Goal: Task Accomplishment & Management: Use online tool/utility

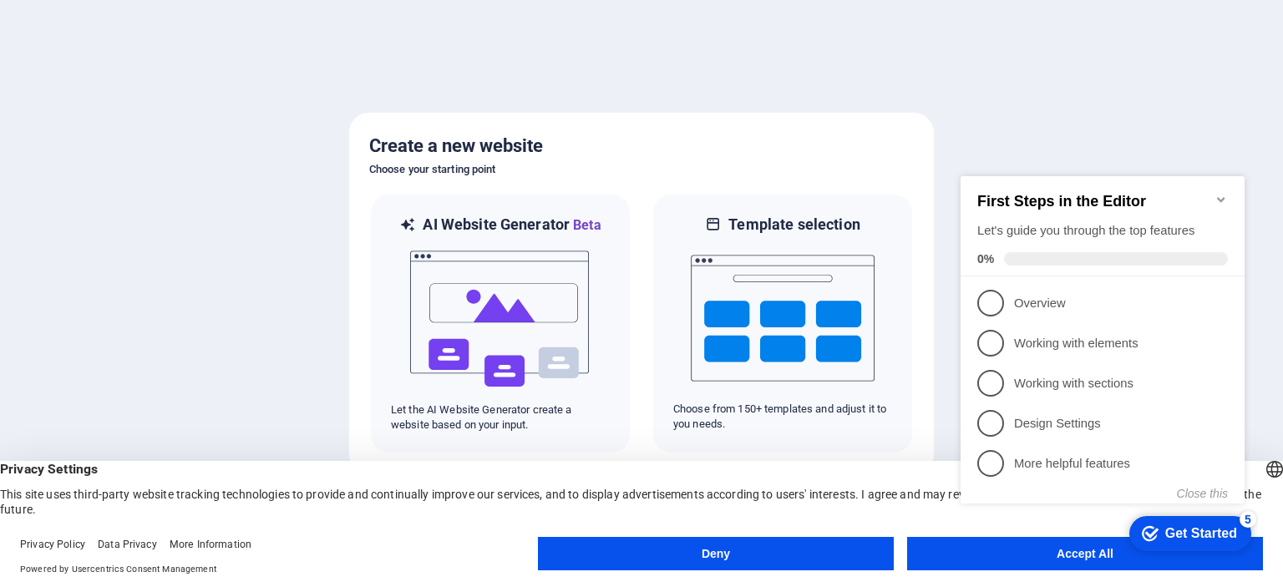
click div "checkmark Get Started 5 First Steps in the Editor Let's guide you through the t…"
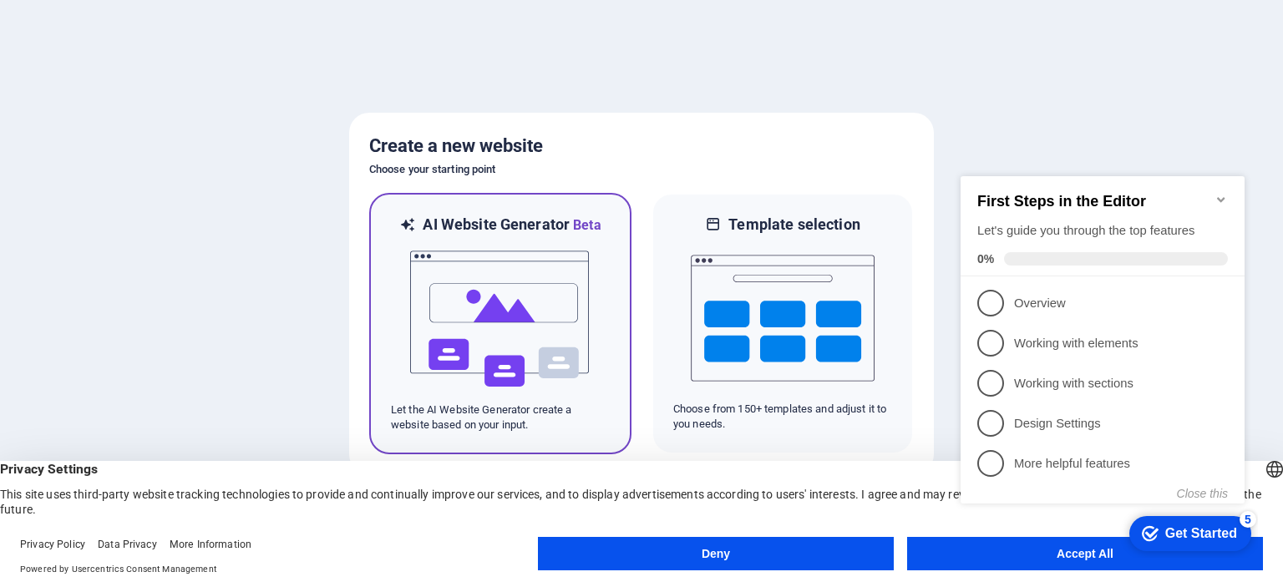
click at [528, 317] on img at bounding box center [501, 319] width 184 height 167
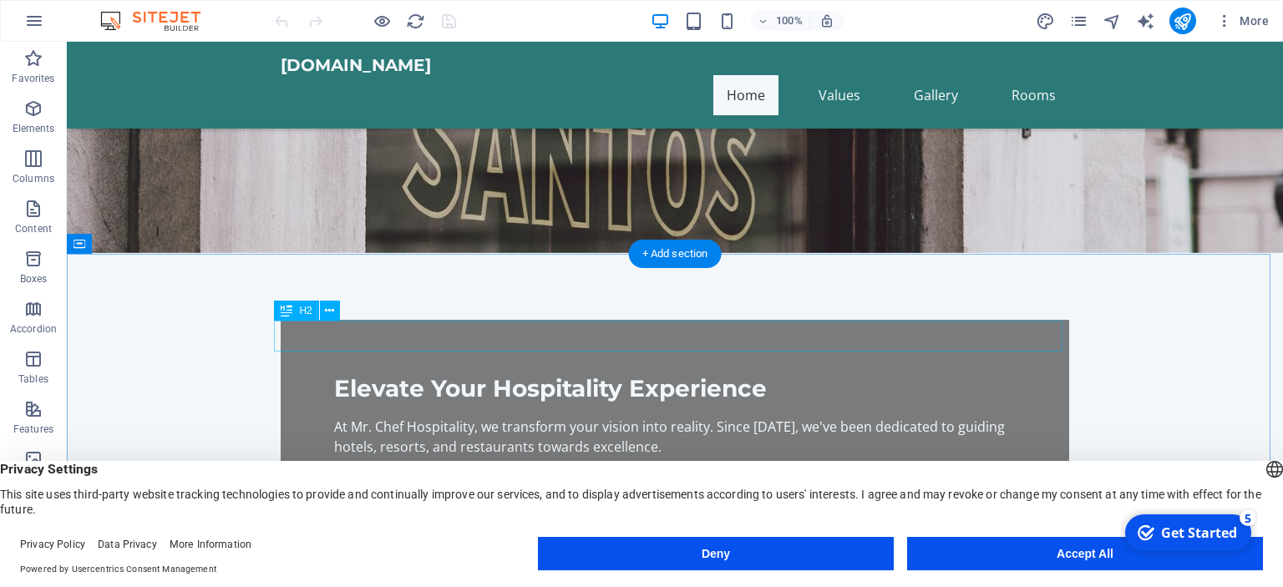
scroll to position [334, 0]
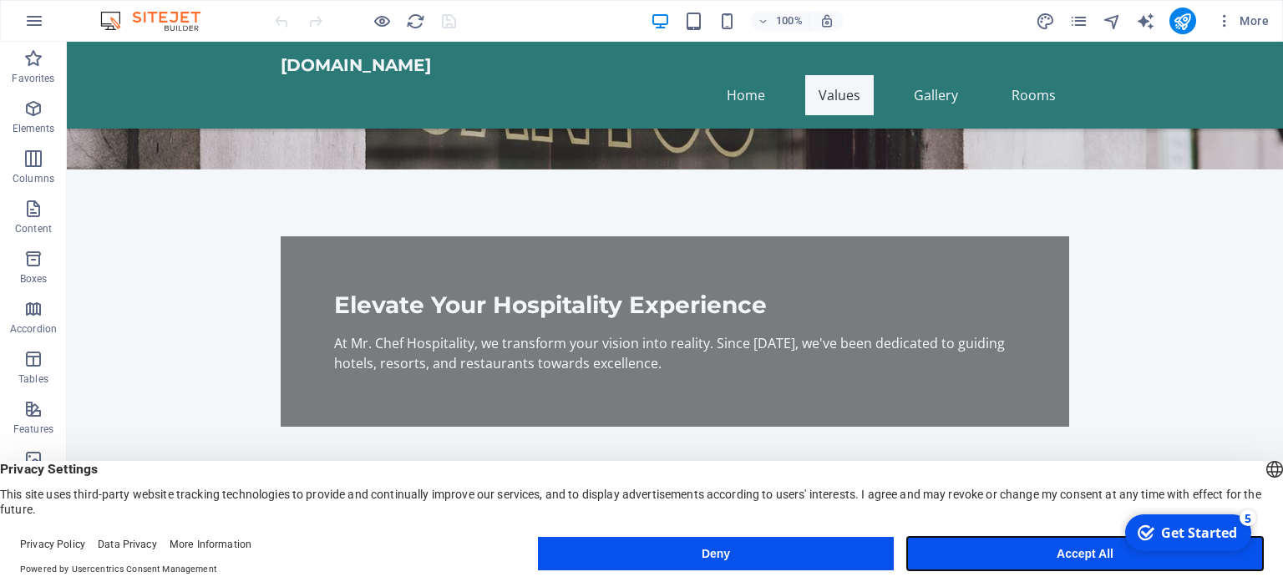
click at [1002, 551] on button "Accept All" at bounding box center [1085, 553] width 356 height 33
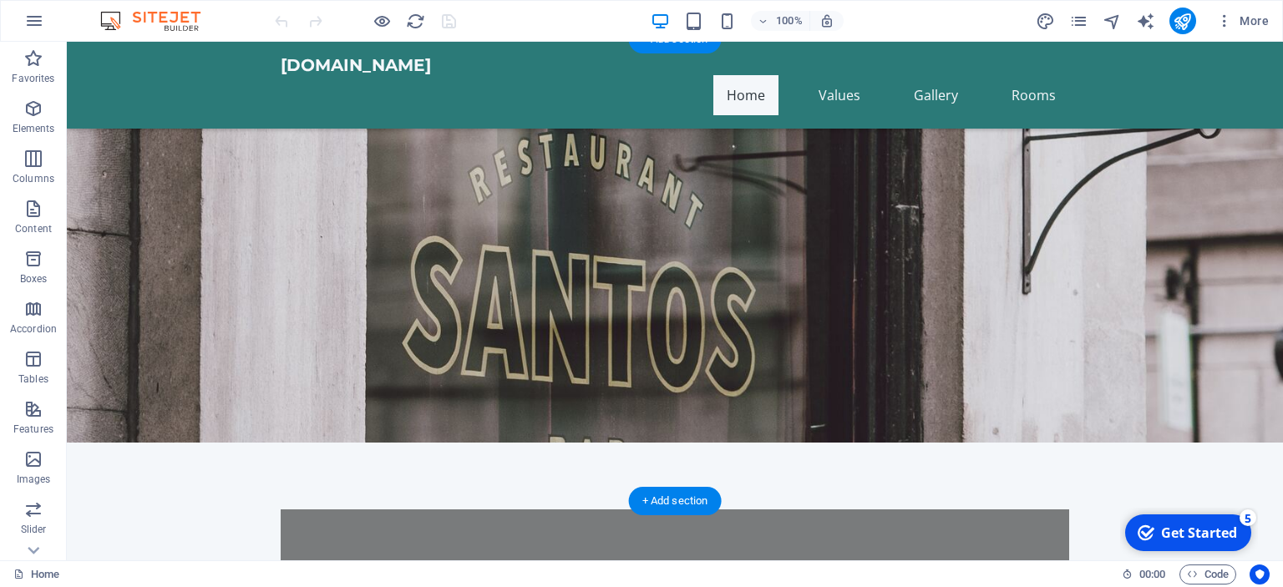
scroll to position [0, 0]
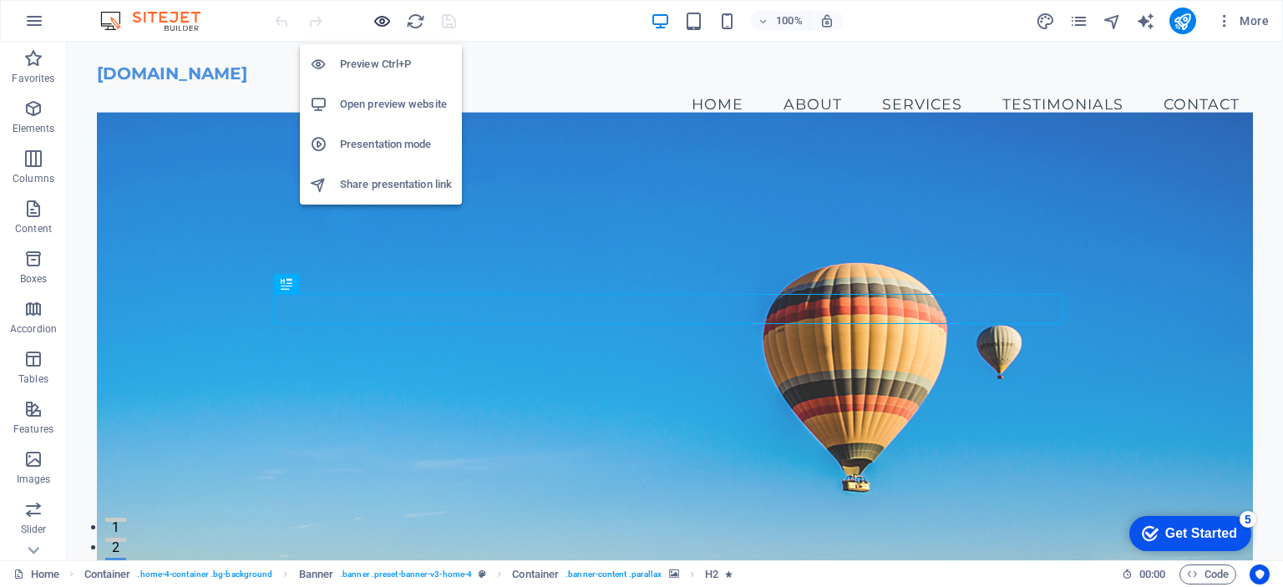
click at [376, 19] on icon "button" at bounding box center [382, 21] width 19 height 19
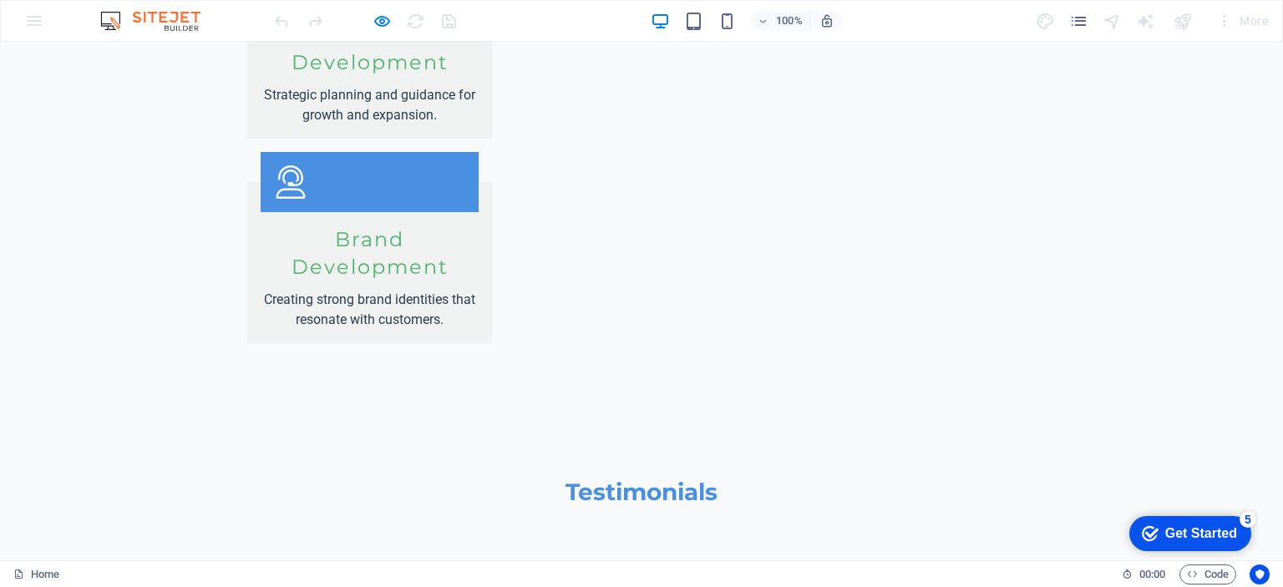
scroll to position [2686, 0]
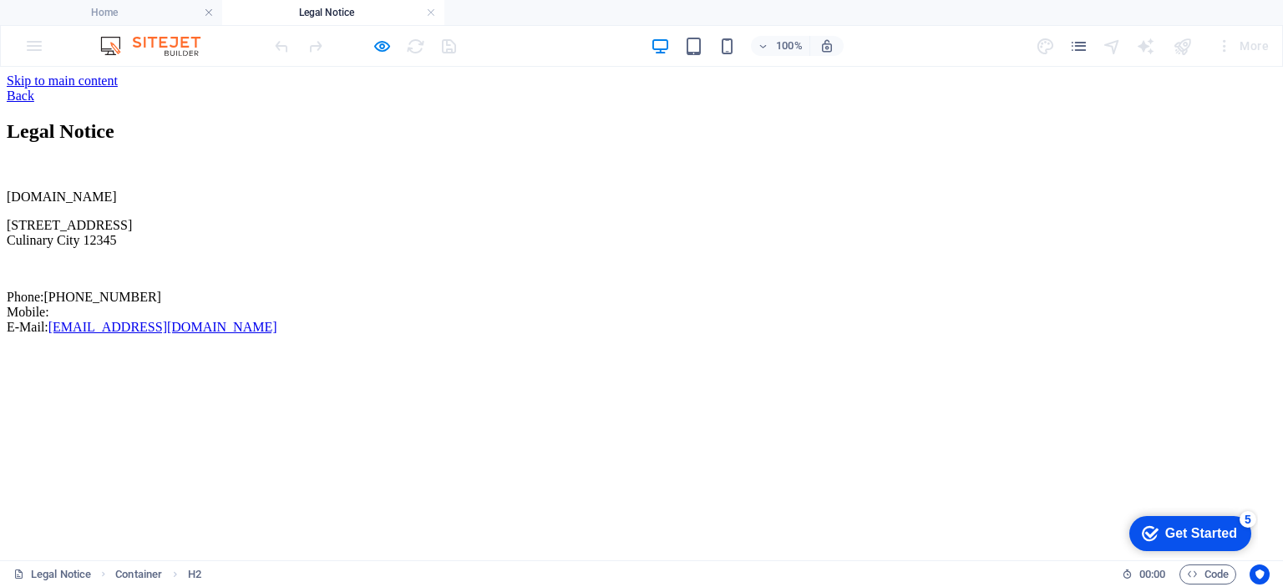
scroll to position [0, 0]
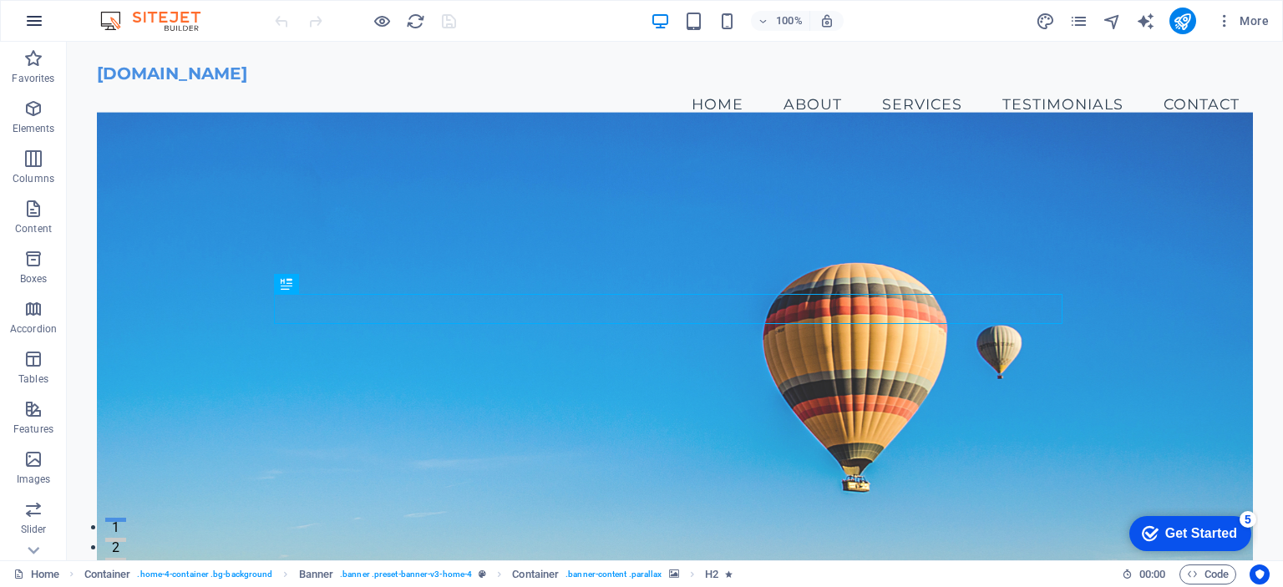
click at [35, 18] on icon "button" at bounding box center [34, 21] width 20 height 20
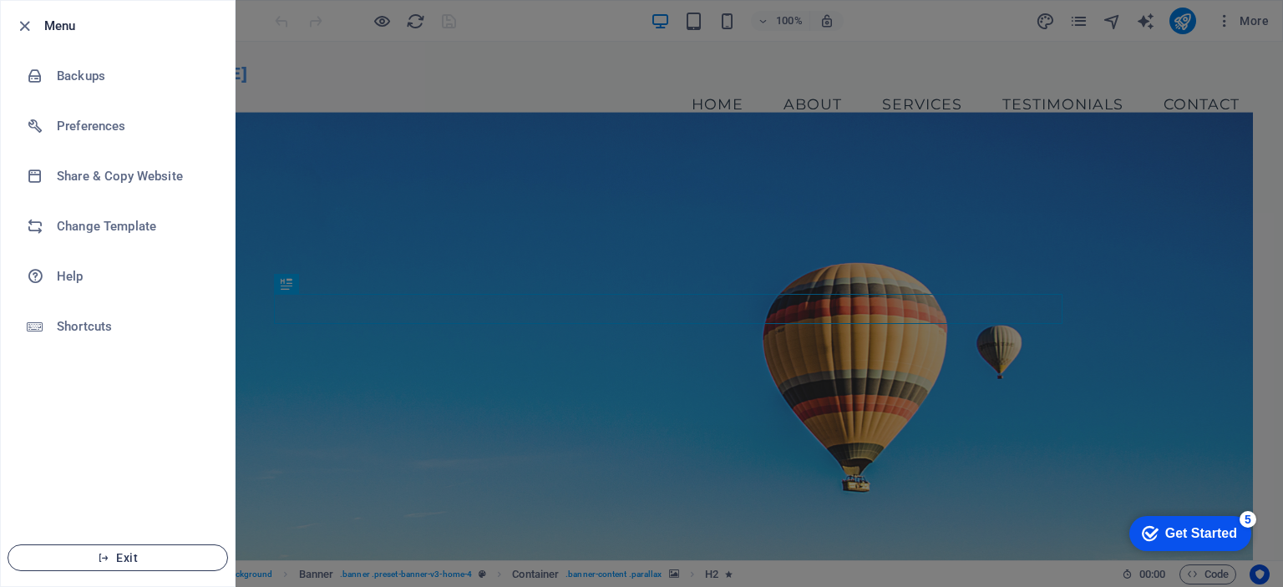
click at [156, 556] on span "Exit" at bounding box center [118, 557] width 192 height 13
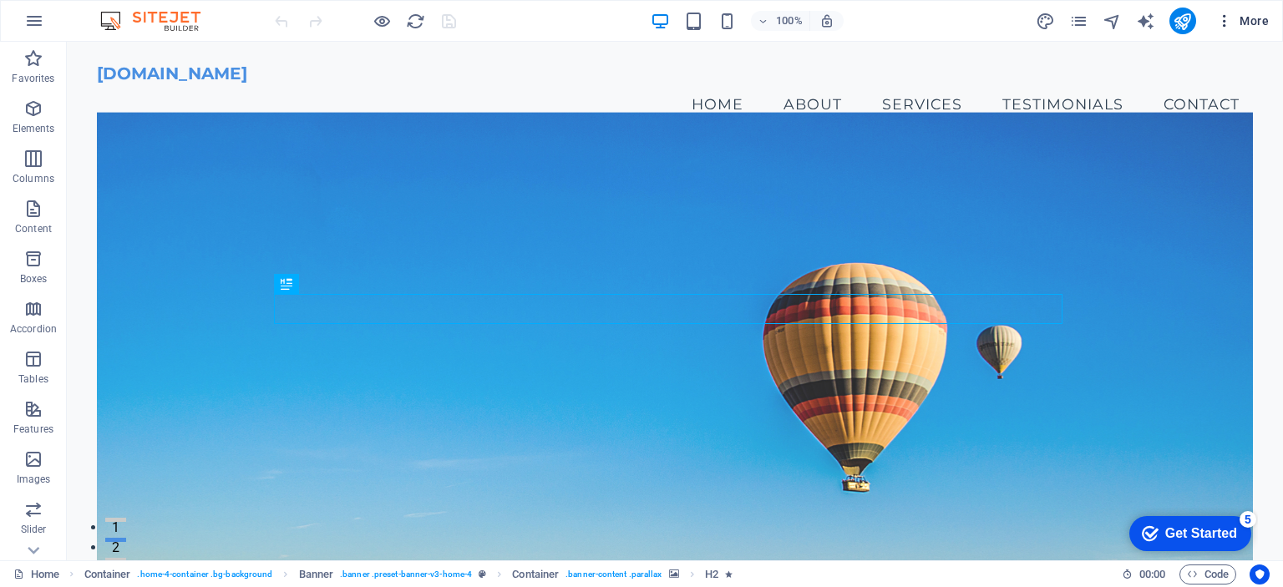
click at [1227, 17] on icon "button" at bounding box center [1224, 21] width 17 height 17
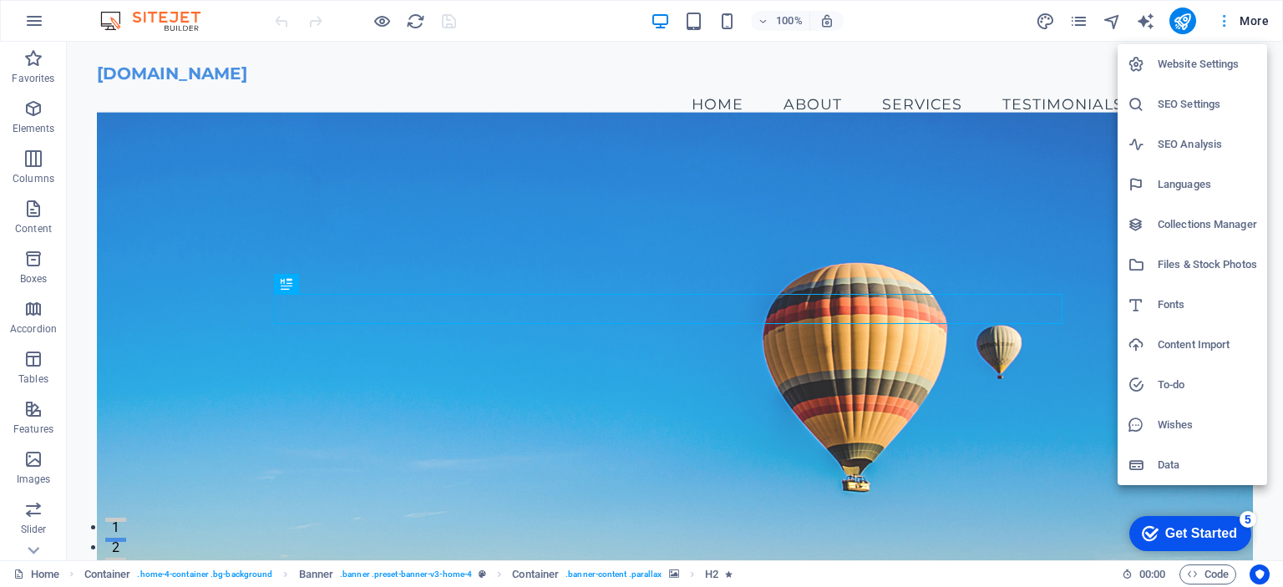
click at [1227, 17] on div at bounding box center [641, 293] width 1283 height 587
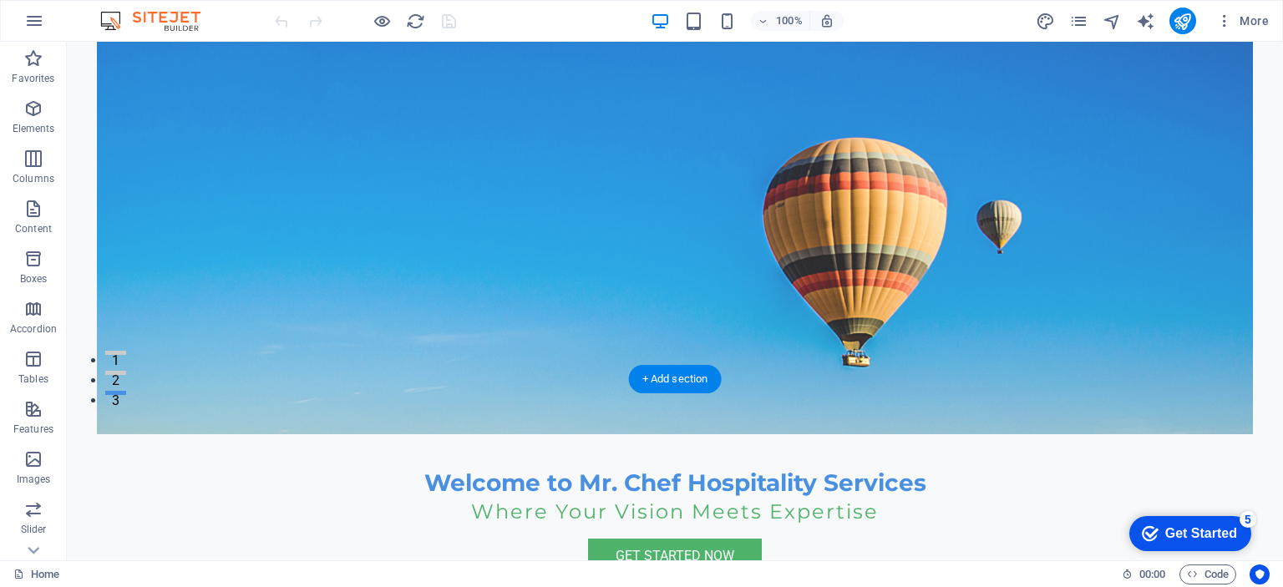
scroll to position [251, 0]
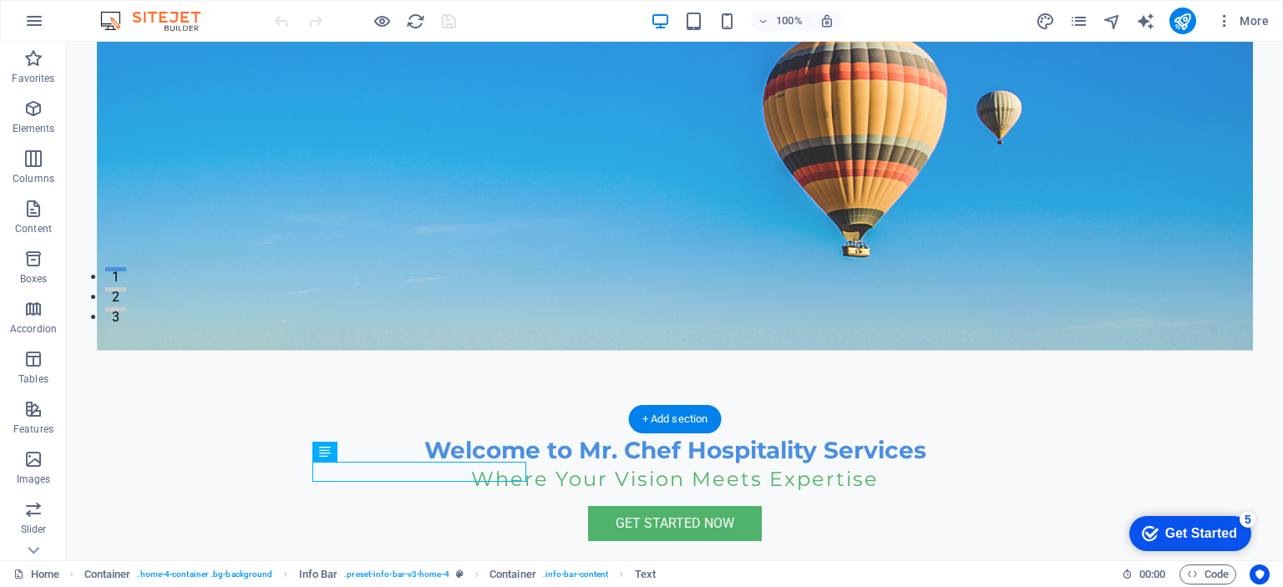
scroll to position [0, 0]
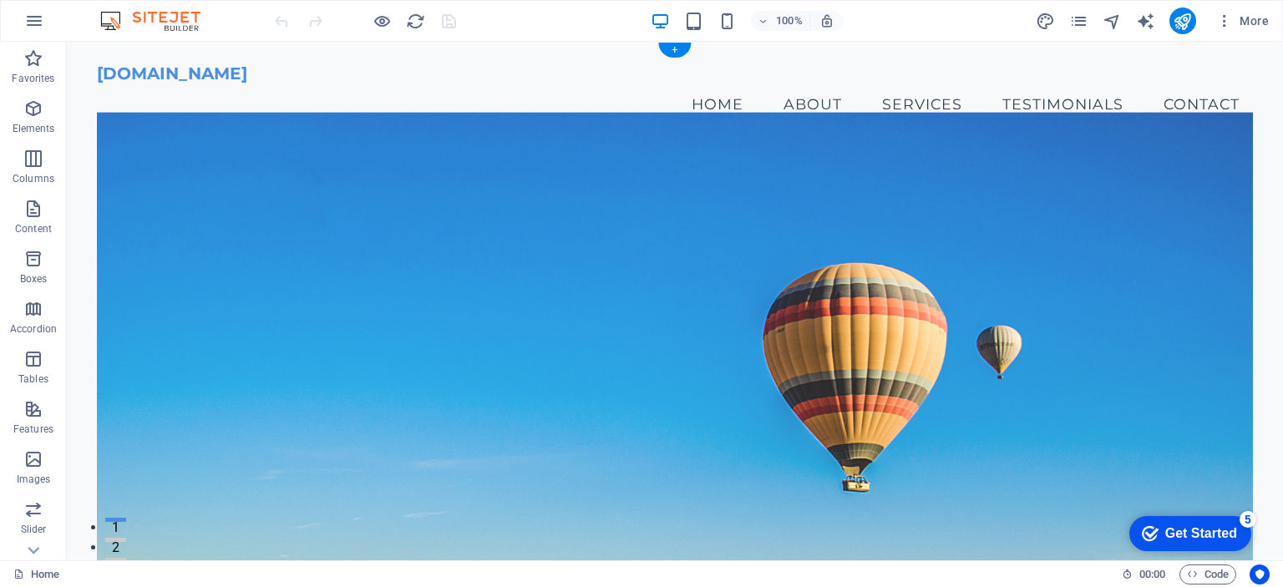
click at [540, 428] on figure at bounding box center [674, 349] width 1155 height 473
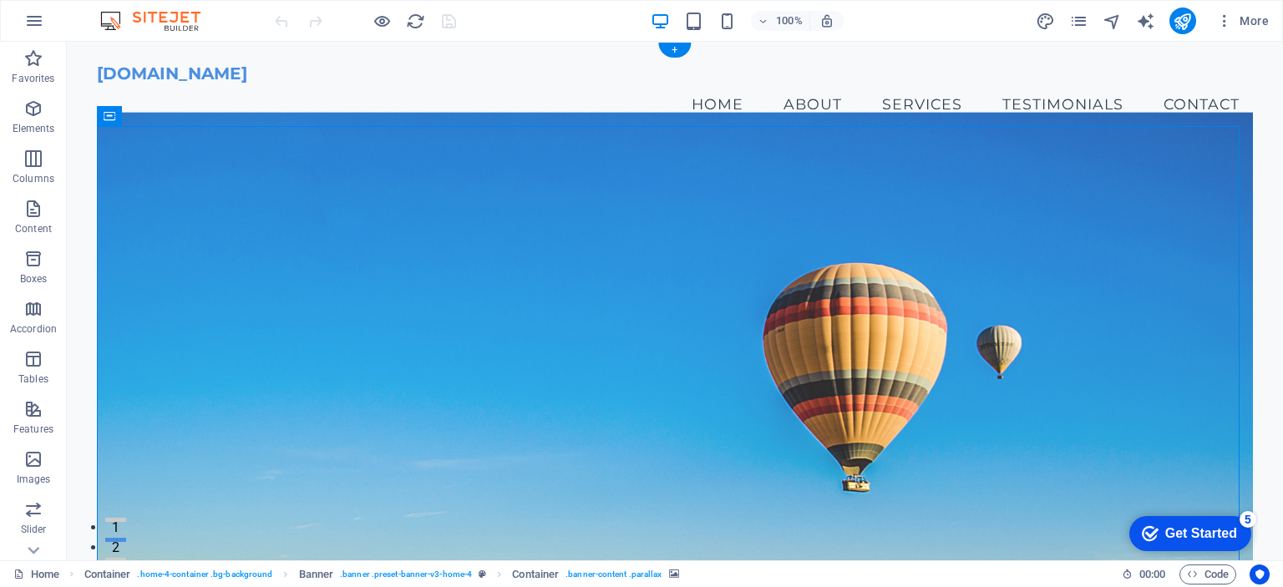
click at [872, 446] on figure at bounding box center [674, 349] width 1155 height 473
click at [909, 502] on figure at bounding box center [674, 349] width 1155 height 473
click at [303, 282] on span "H2" at bounding box center [305, 284] width 13 height 10
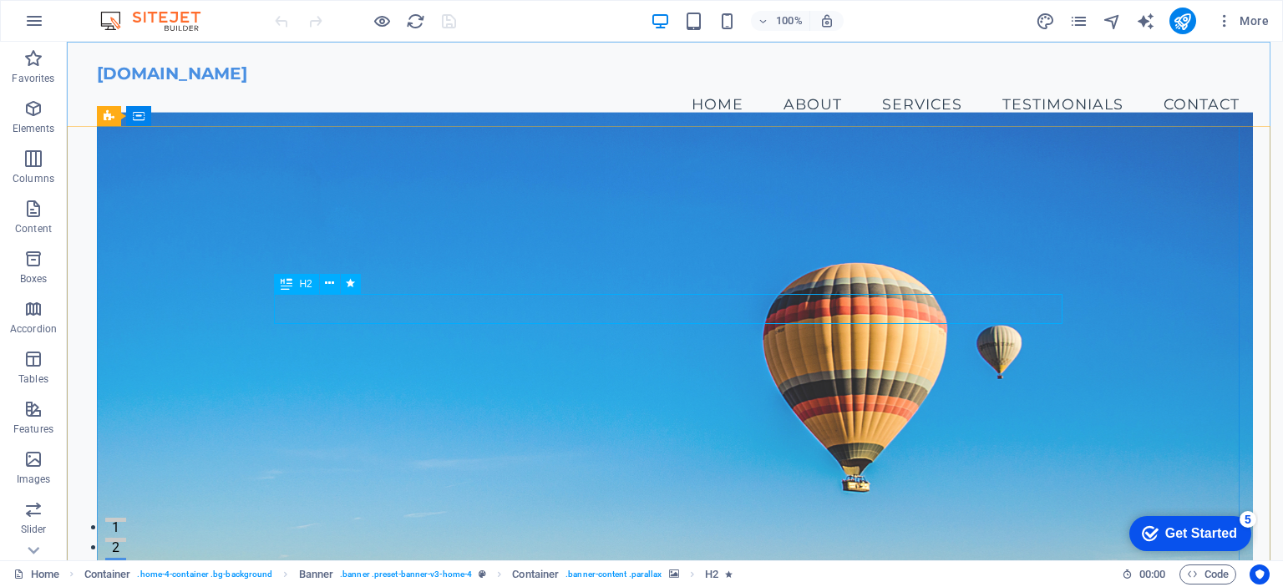
click at [294, 283] on div "H2" at bounding box center [296, 284] width 44 height 20
click at [285, 282] on icon at bounding box center [287, 284] width 12 height 20
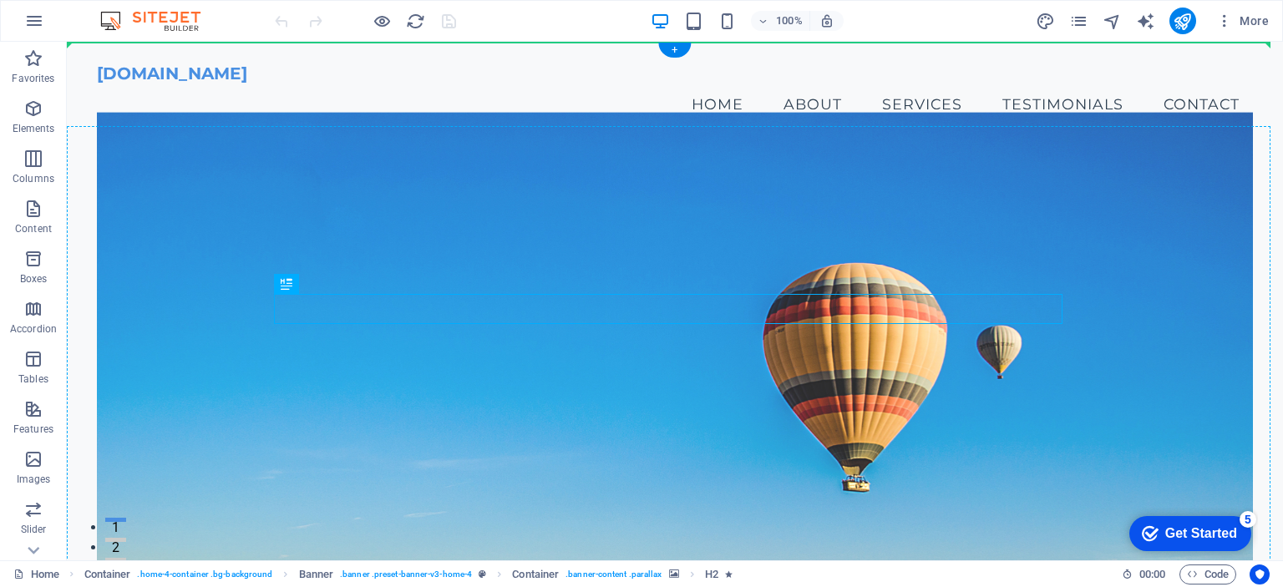
drag, startPoint x: 351, startPoint y: 323, endPoint x: 290, endPoint y: 250, distance: 95.5
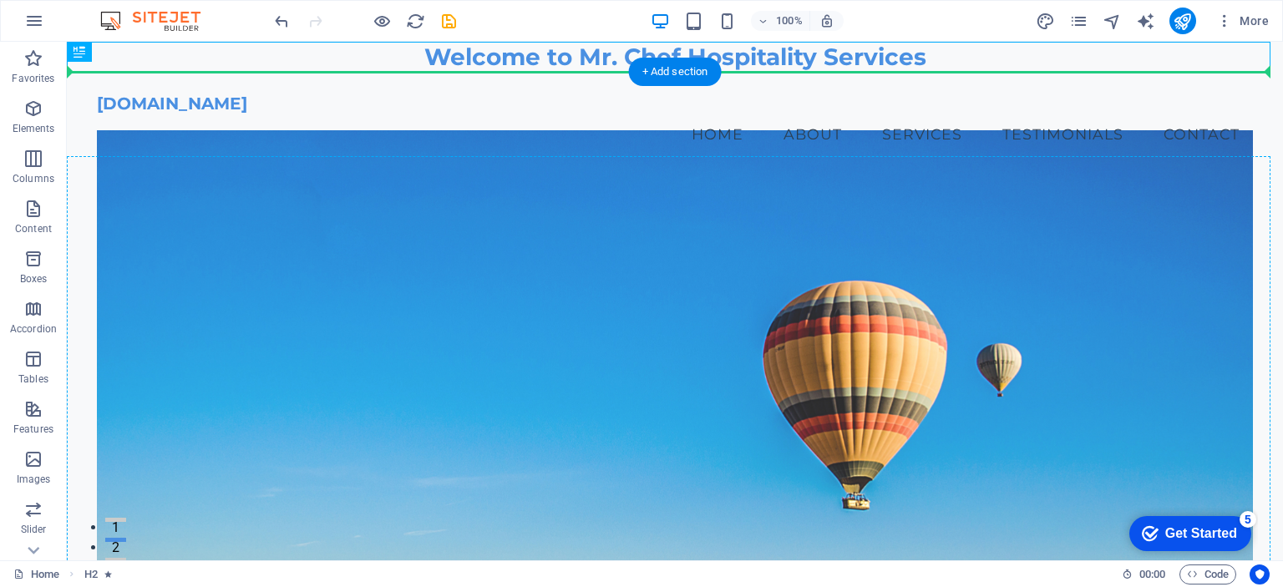
drag, startPoint x: 148, startPoint y: 91, endPoint x: 363, endPoint y: 305, distance: 303.7
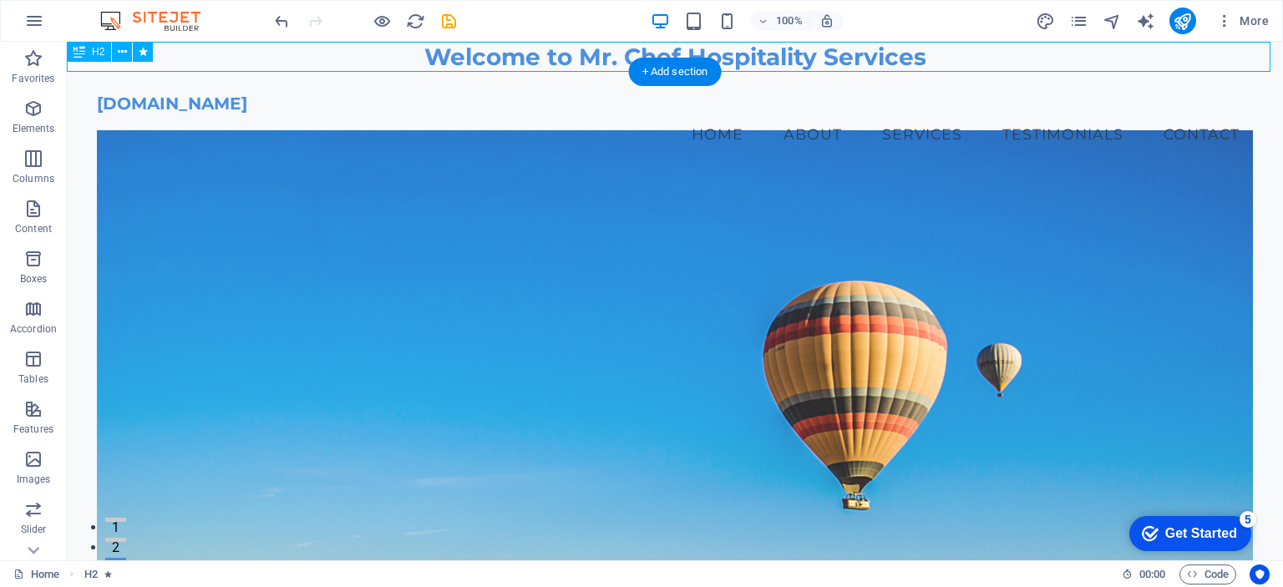
click at [508, 59] on div "Welcome to Mr. Chef Hospitality Services" at bounding box center [675, 57] width 1216 height 30
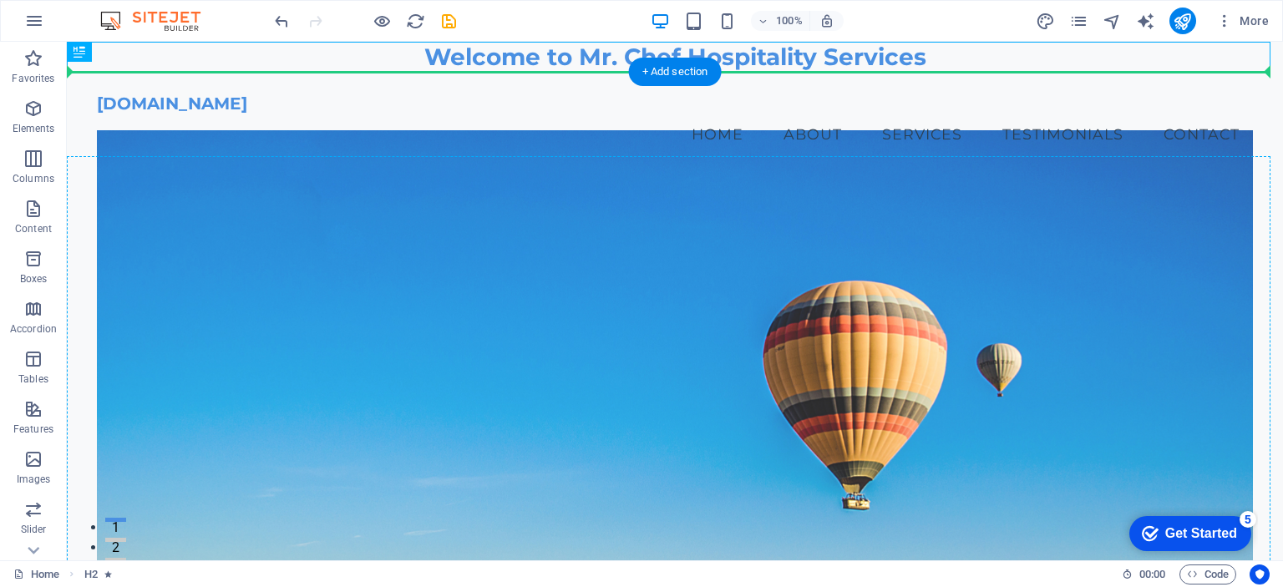
drag, startPoint x: 491, startPoint y: 59, endPoint x: 495, endPoint y: 279, distance: 219.8
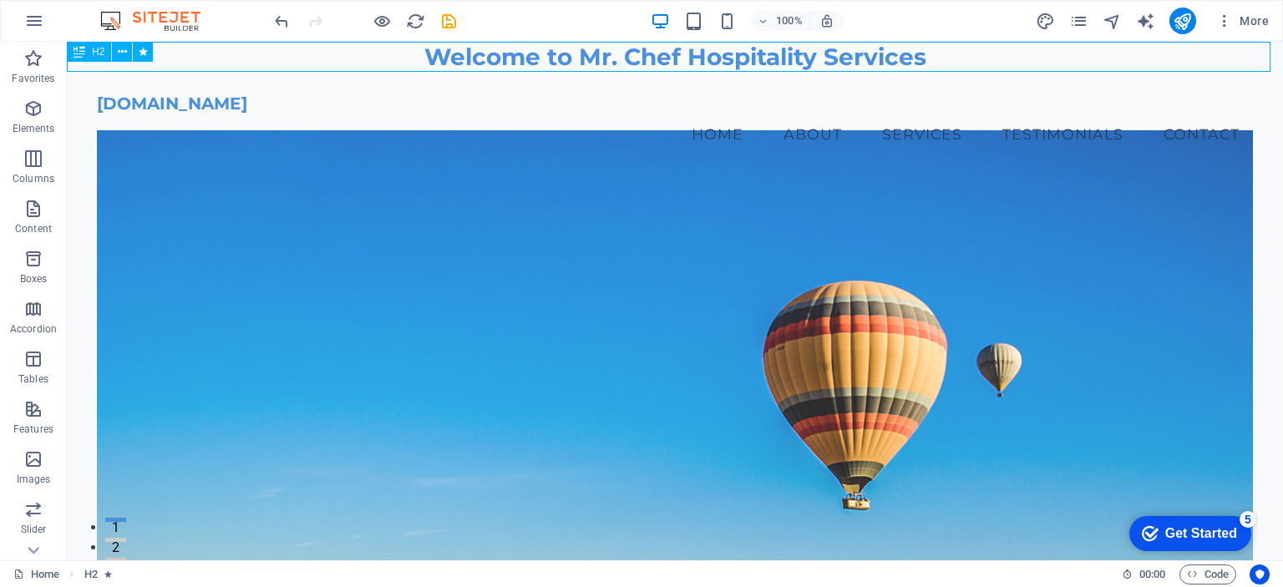
click at [97, 50] on span "H2" at bounding box center [98, 52] width 13 height 10
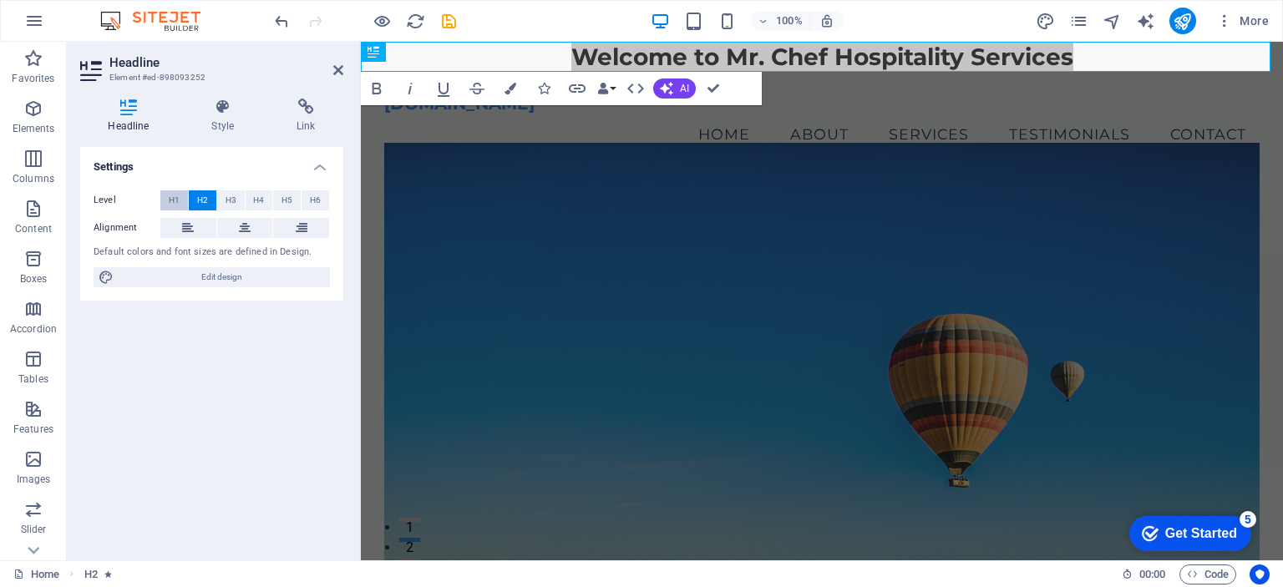
click at [170, 199] on span "H1" at bounding box center [174, 200] width 11 height 20
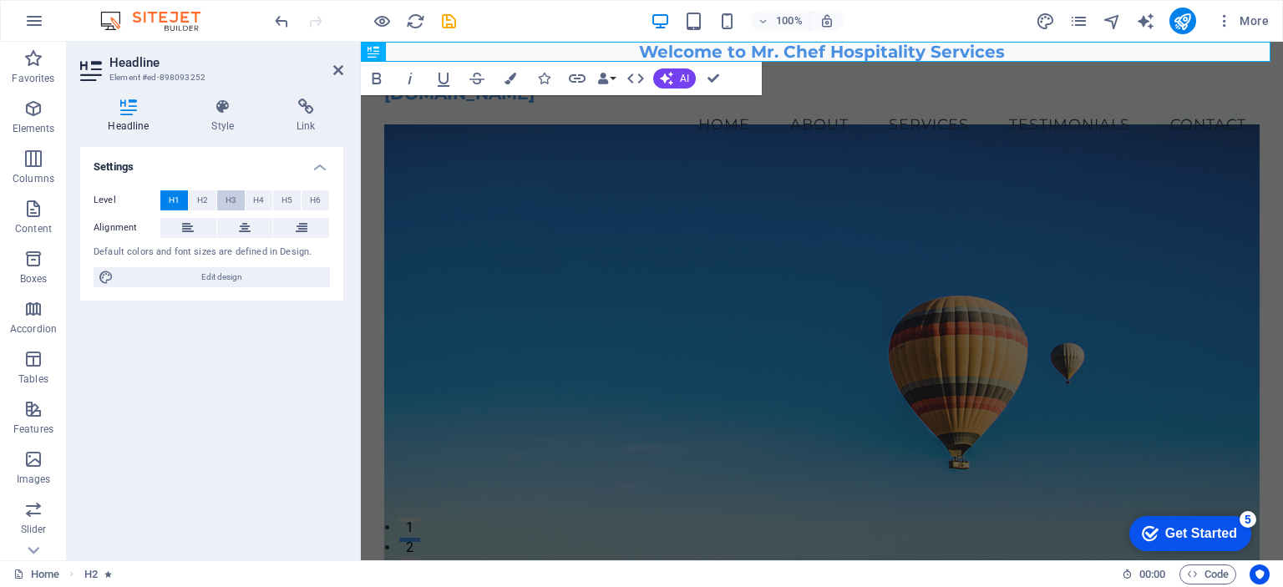
click at [227, 195] on span "H3" at bounding box center [231, 200] width 11 height 20
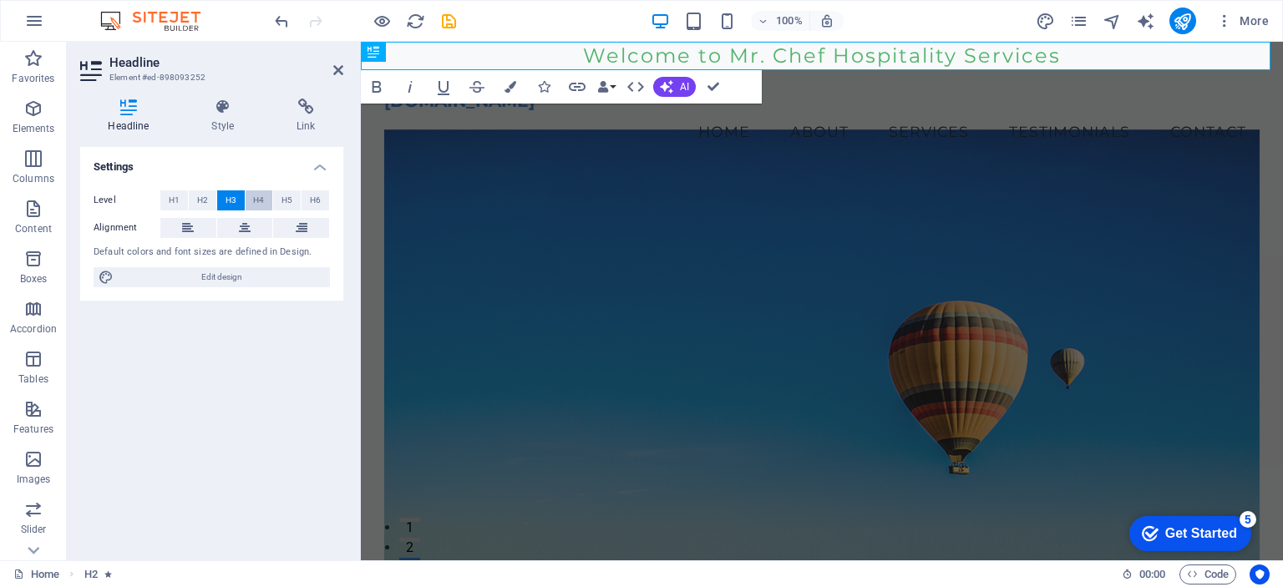
click at [256, 200] on span "H4" at bounding box center [258, 200] width 11 height 20
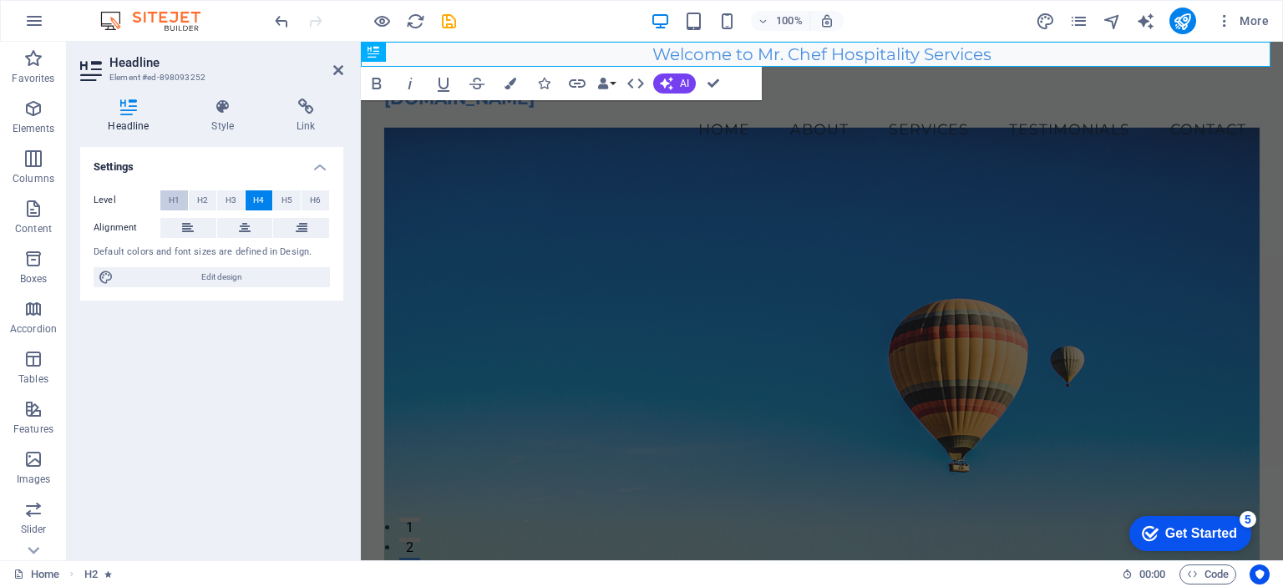
click at [177, 197] on span "H1" at bounding box center [174, 200] width 11 height 20
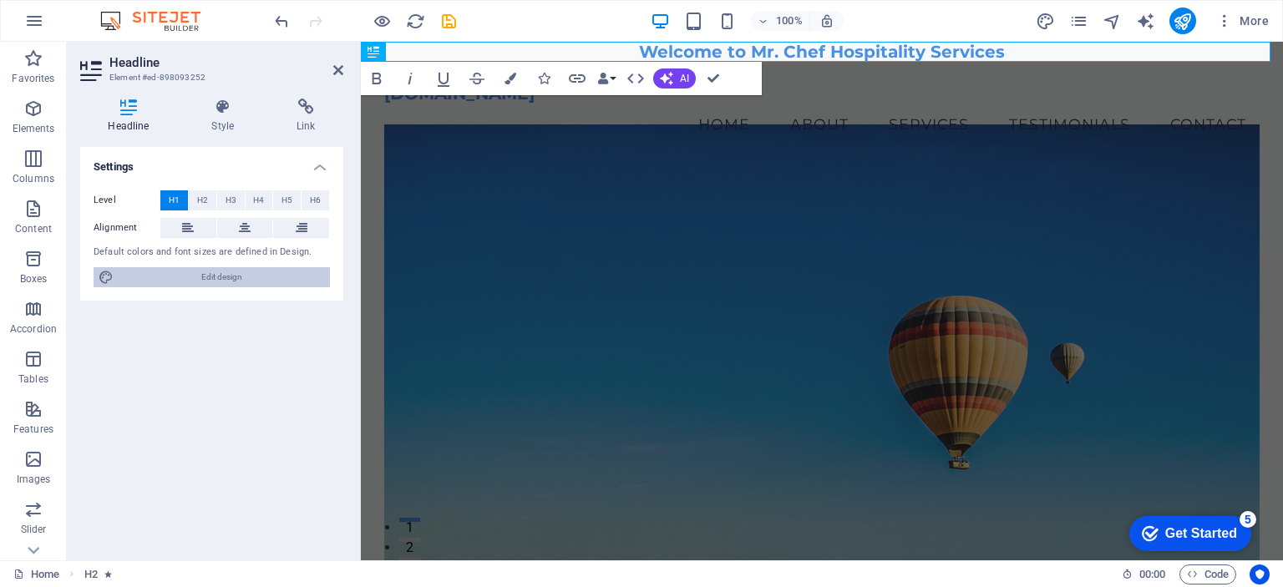
click at [236, 275] on span "Edit design" at bounding box center [222, 277] width 206 height 20
select select "px"
select select "200"
select select "px"
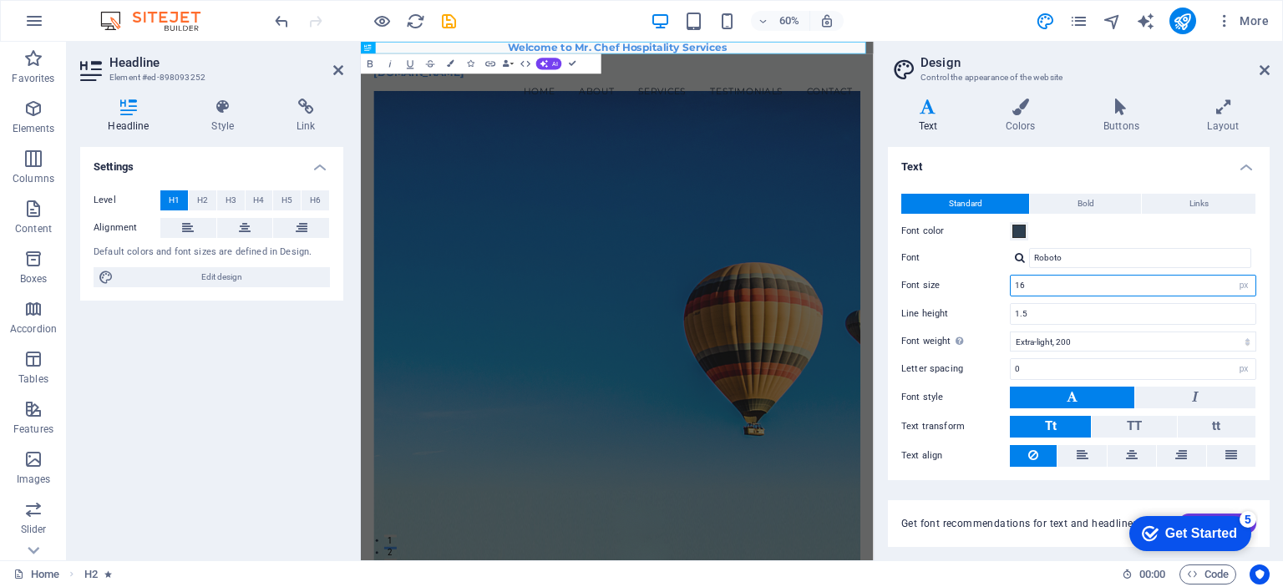
click at [1059, 277] on input "16" at bounding box center [1133, 286] width 245 height 20
type input "1"
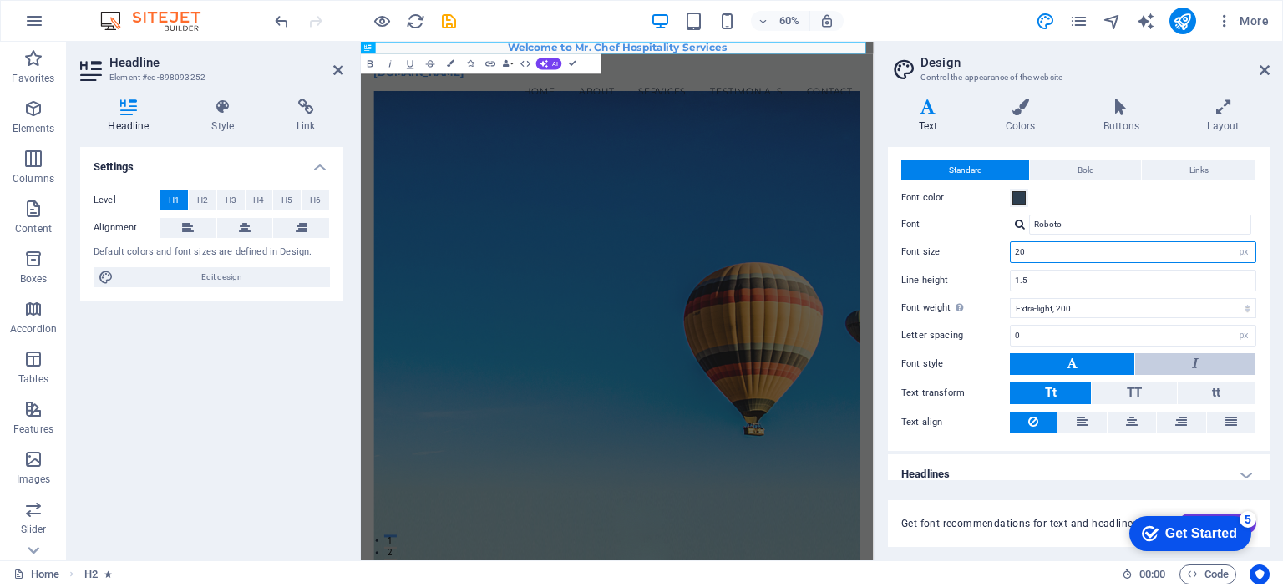
scroll to position [44, 0]
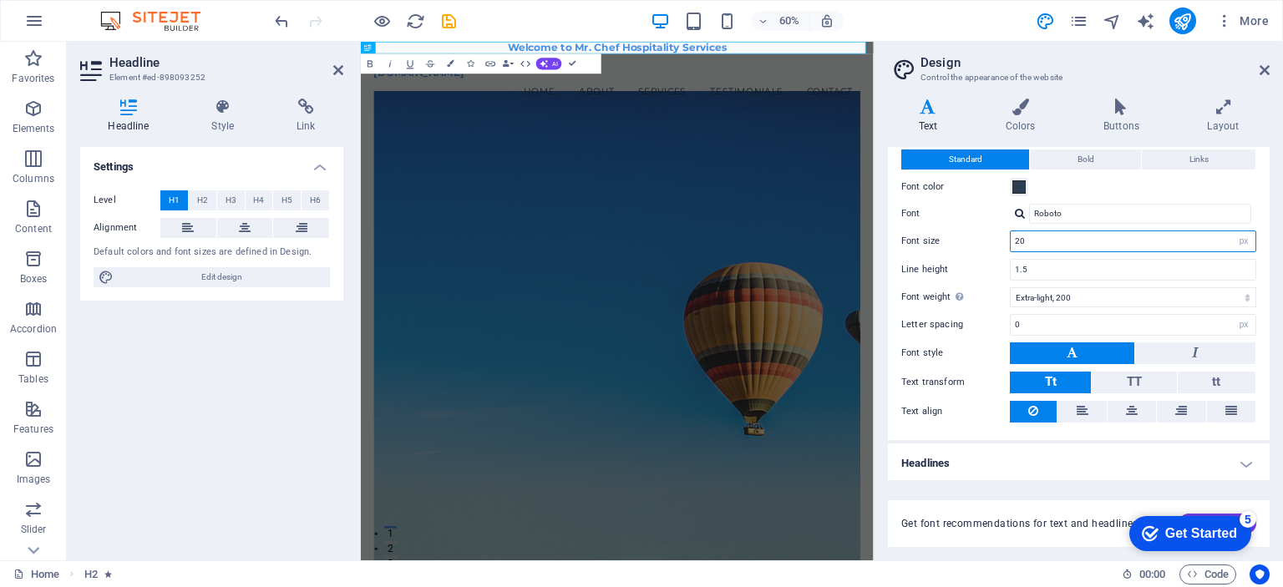
type input "20"
click at [227, 394] on div "Settings Level H1 H2 H3 H4 H5 H6 Alignment Default colors and font sizes are de…" at bounding box center [211, 347] width 263 height 400
click at [1243, 240] on select "rem px" at bounding box center [1243, 241] width 23 height 20
click at [1254, 235] on div "Standard Bold Links Font color Font Roboto Font size 20 rem px Line height 1.5 …" at bounding box center [1079, 286] width 389 height 307
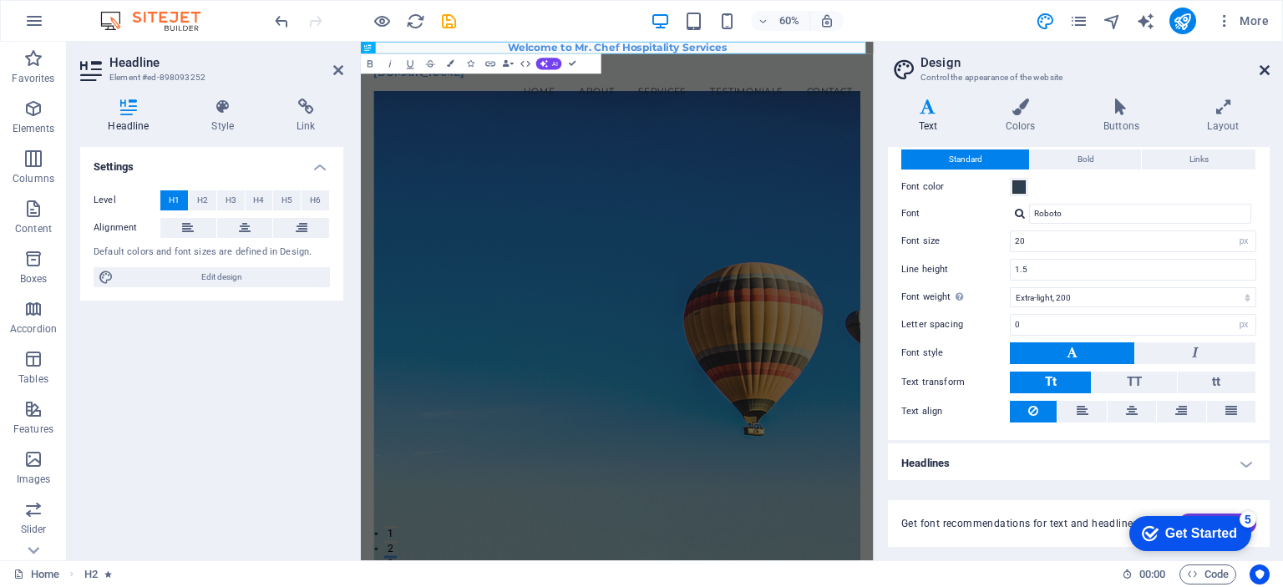
click at [1267, 68] on icon at bounding box center [1265, 69] width 10 height 13
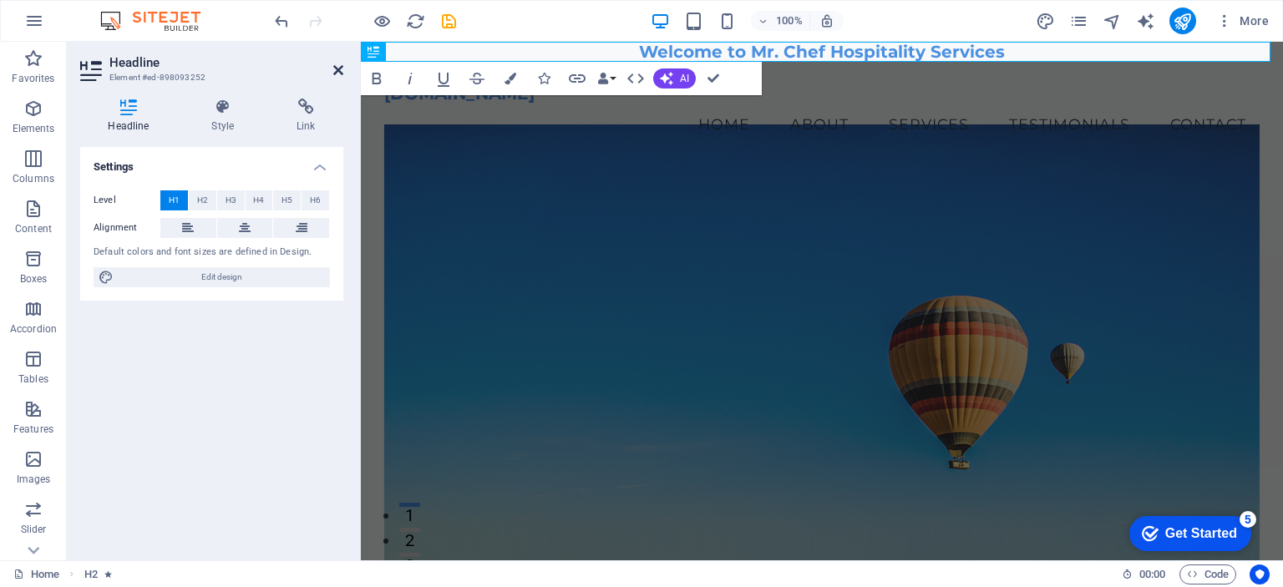
click at [339, 66] on icon at bounding box center [338, 69] width 10 height 13
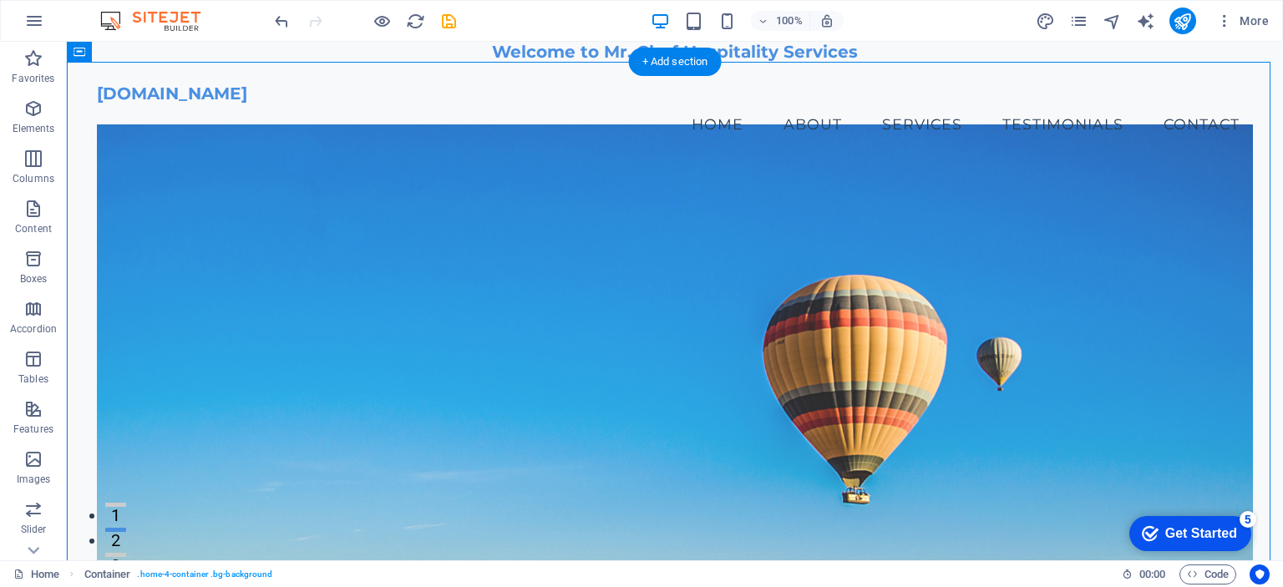
drag, startPoint x: 149, startPoint y: 96, endPoint x: 165, endPoint y: 223, distance: 128.0
click at [515, 58] on div "Welcome to Mr. Chef Hospitality Services" at bounding box center [675, 52] width 1216 height 20
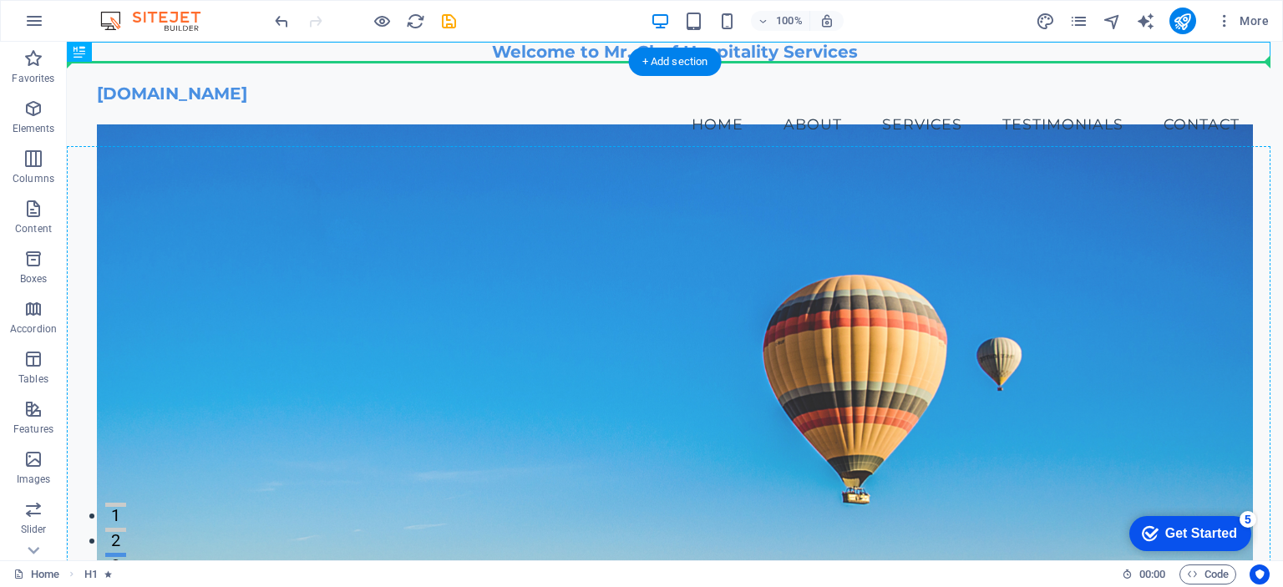
drag, startPoint x: 516, startPoint y: 53, endPoint x: 528, endPoint y: 273, distance: 220.9
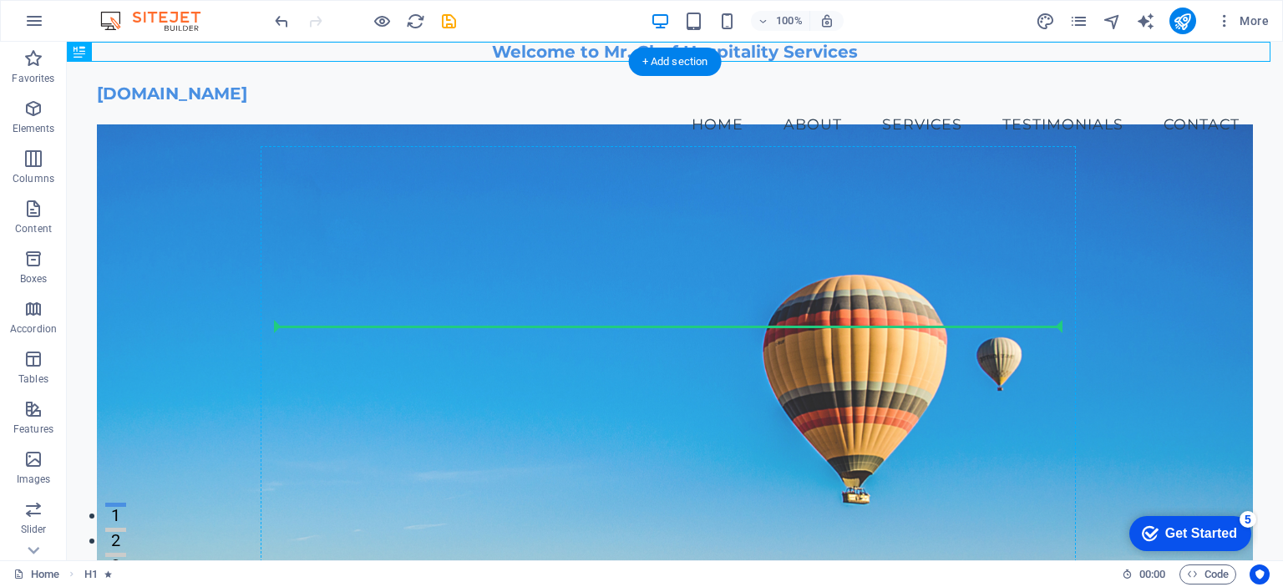
drag, startPoint x: 589, startPoint y: 382, endPoint x: 588, endPoint y: 332, distance: 50.1
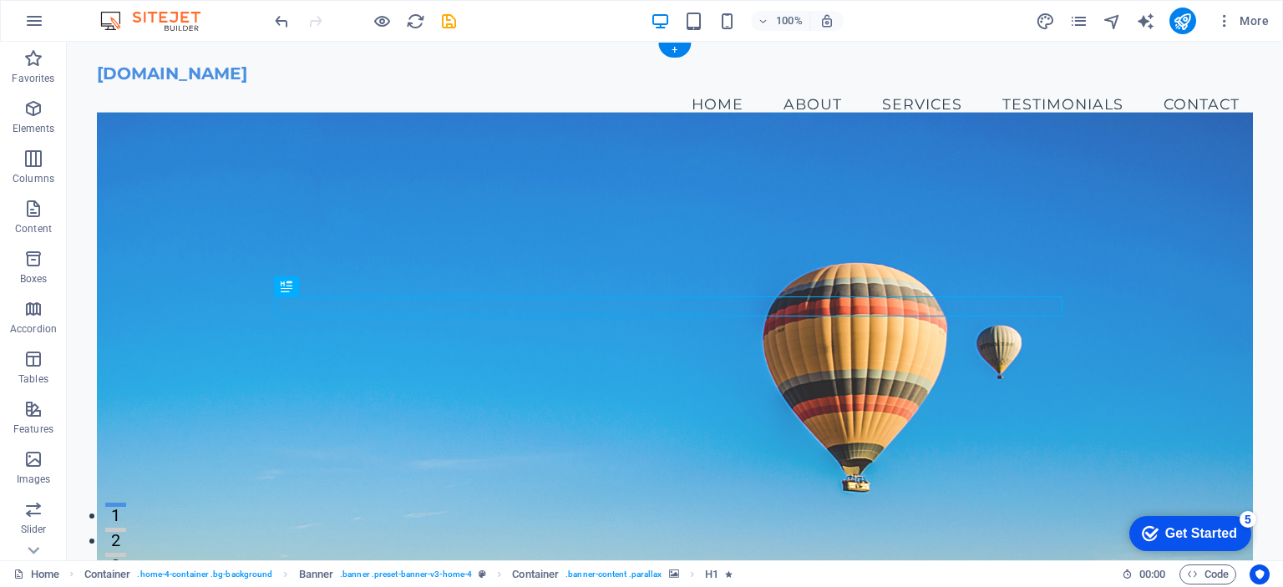
click at [180, 226] on figure at bounding box center [674, 349] width 1155 height 473
click at [302, 288] on span "H1" at bounding box center [305, 287] width 13 height 10
click at [302, 282] on span "H1" at bounding box center [305, 287] width 13 height 10
click at [286, 289] on icon at bounding box center [287, 287] width 12 height 20
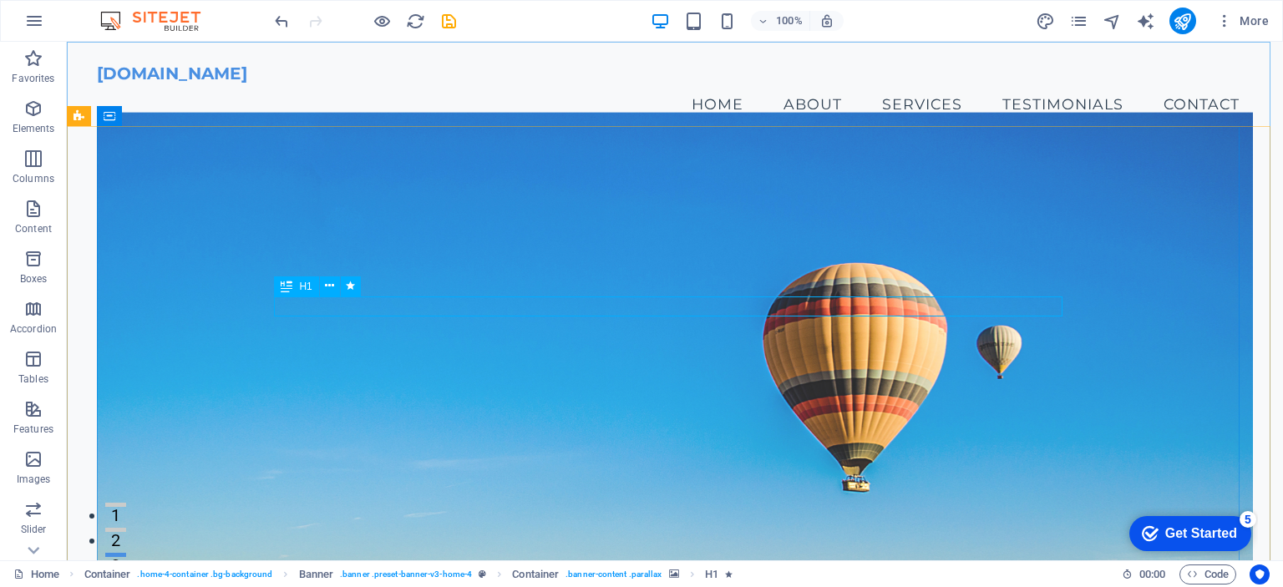
click at [286, 289] on icon at bounding box center [287, 287] width 12 height 20
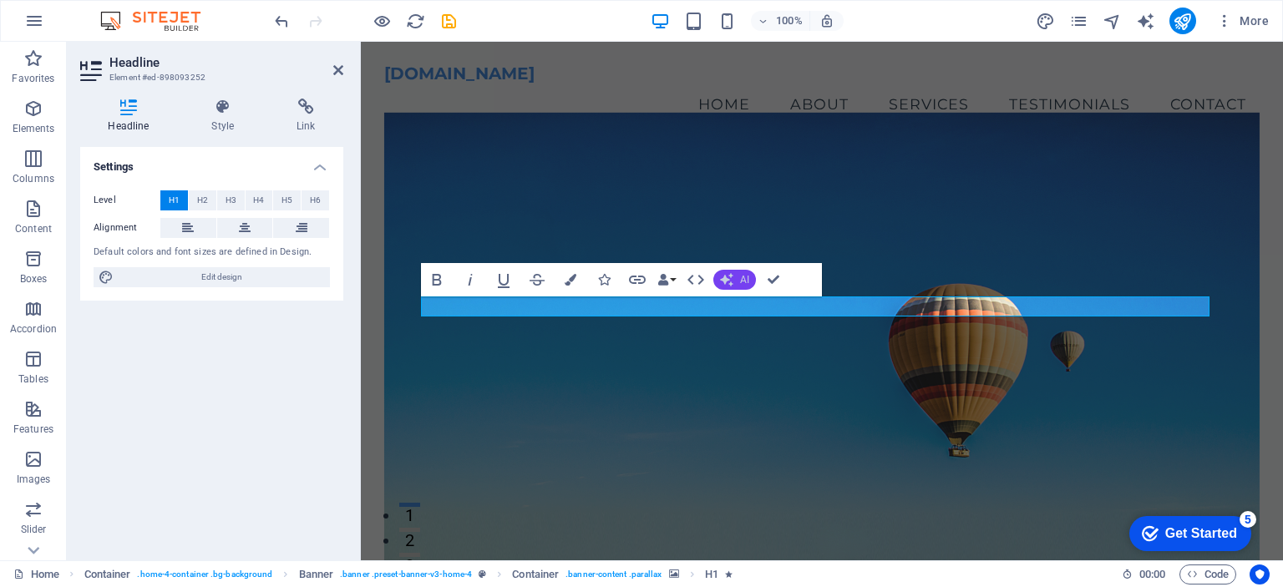
click at [744, 277] on span "AI" at bounding box center [744, 280] width 9 height 10
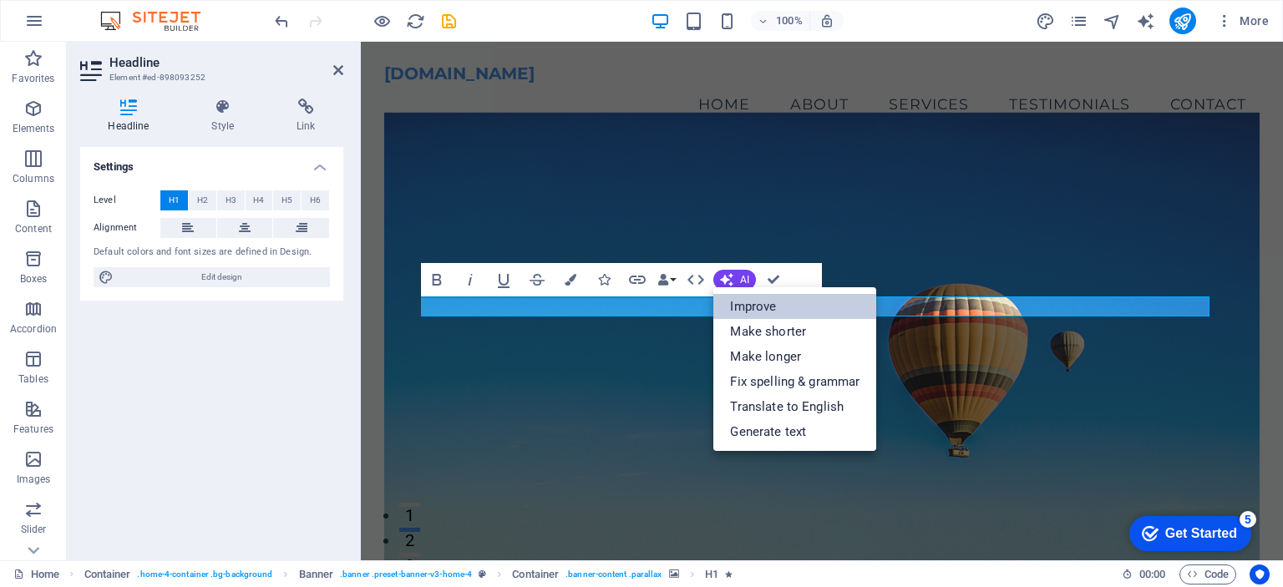
click at [773, 308] on link "Improve" at bounding box center [795, 306] width 163 height 25
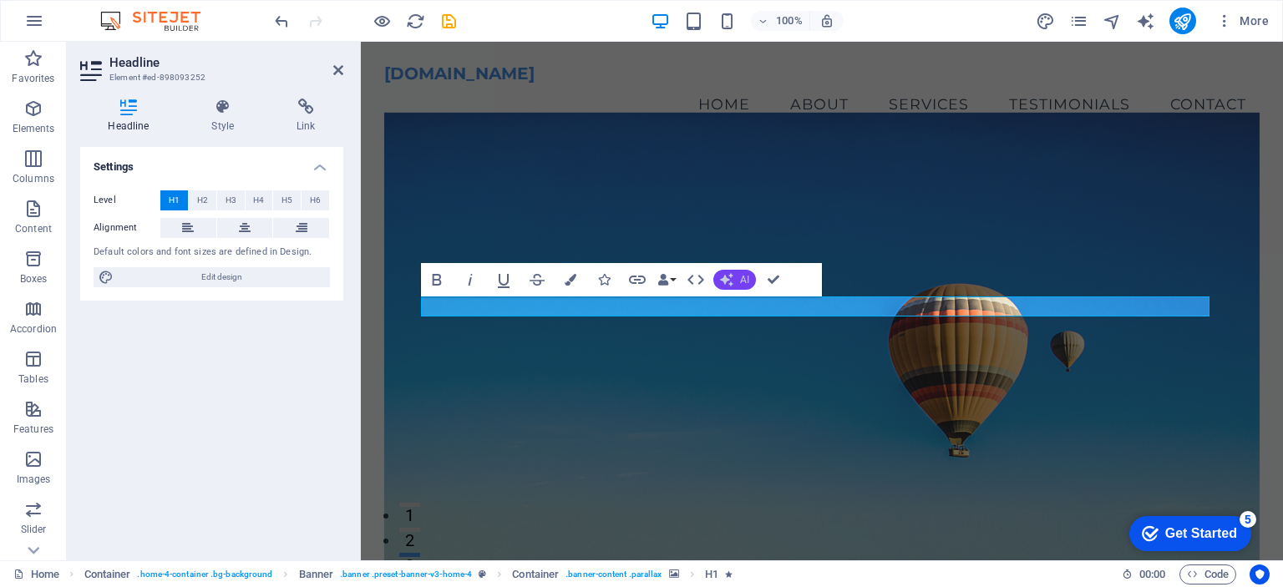
click at [738, 277] on button "AI" at bounding box center [735, 280] width 43 height 20
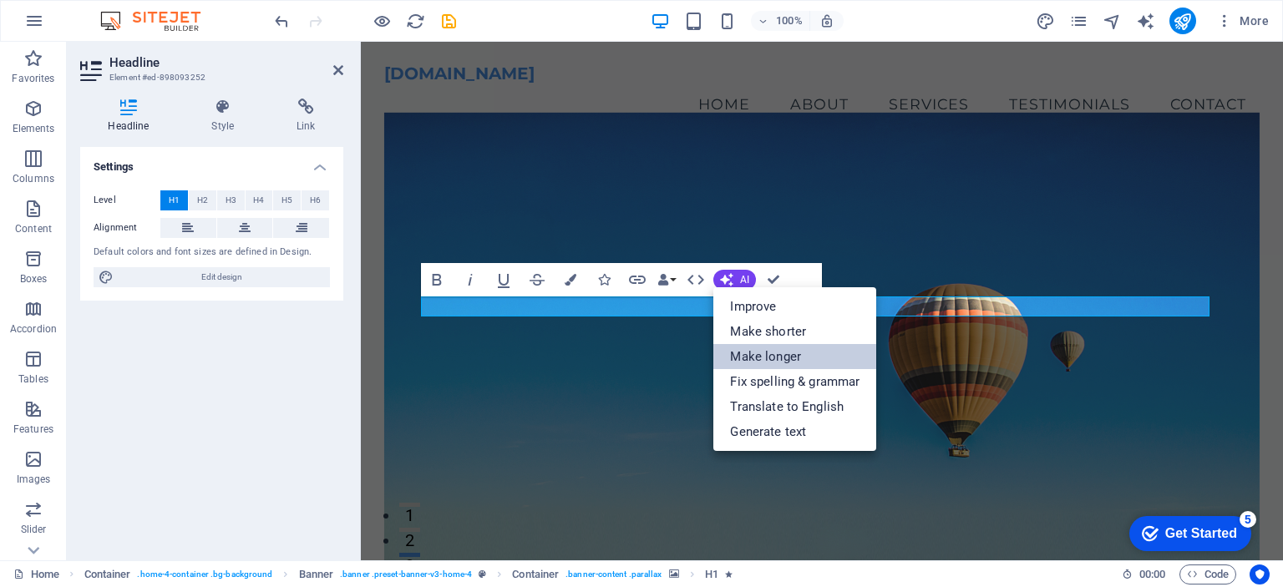
click at [759, 353] on link "Make longer" at bounding box center [795, 356] width 163 height 25
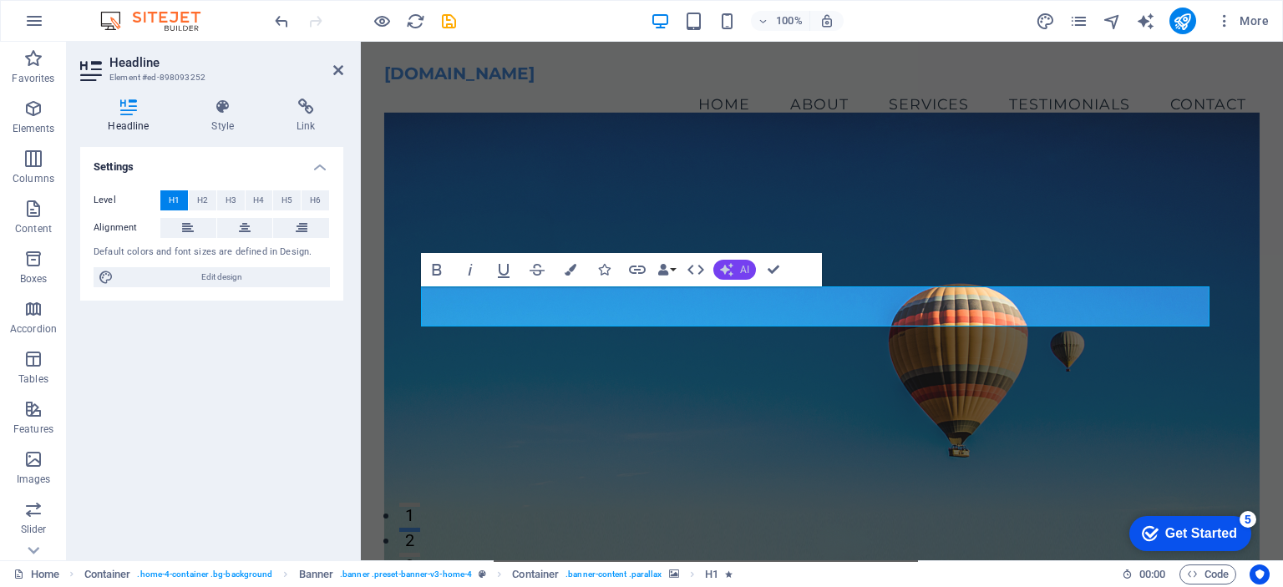
click at [735, 270] on button "AI" at bounding box center [735, 270] width 43 height 20
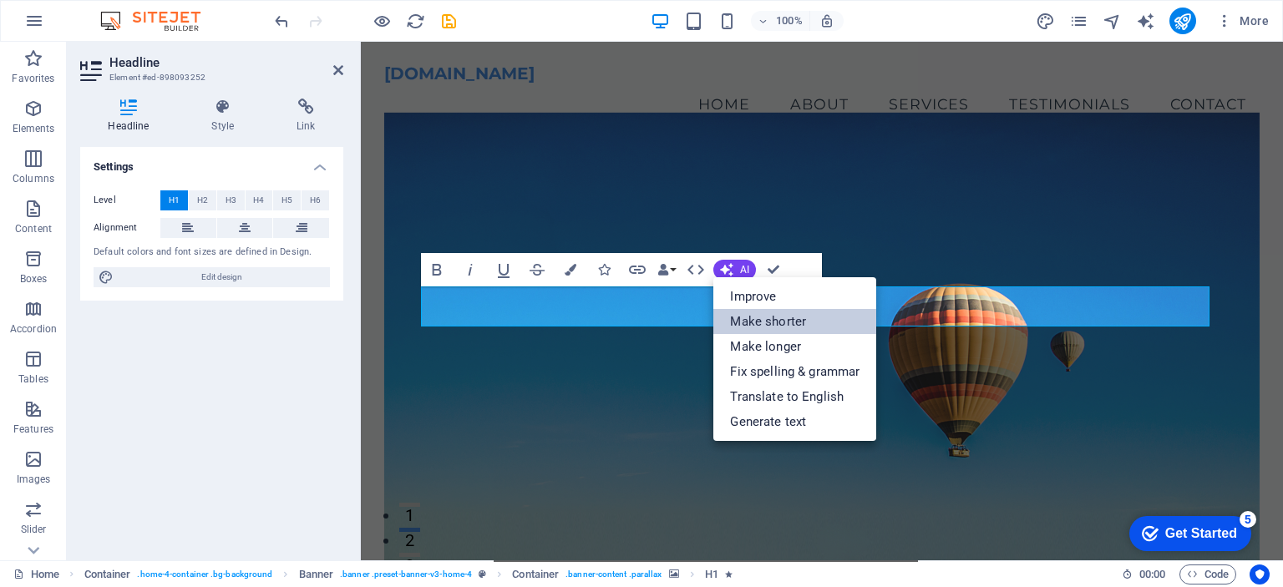
click at [762, 317] on link "Make shorter" at bounding box center [795, 321] width 163 height 25
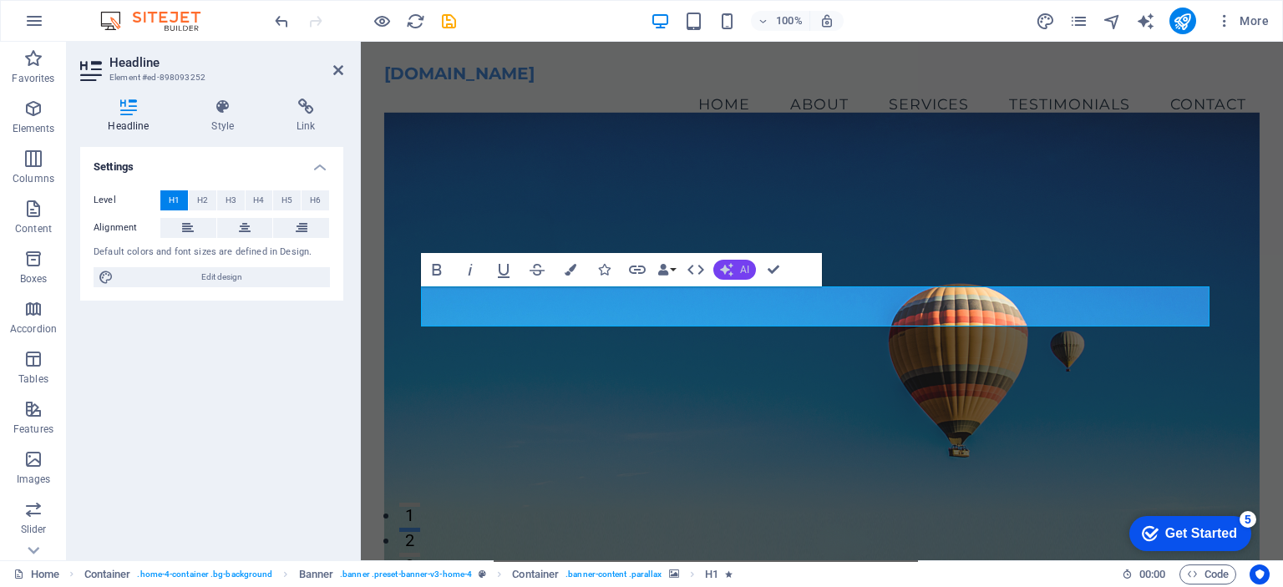
click at [739, 268] on button "AI" at bounding box center [735, 270] width 43 height 20
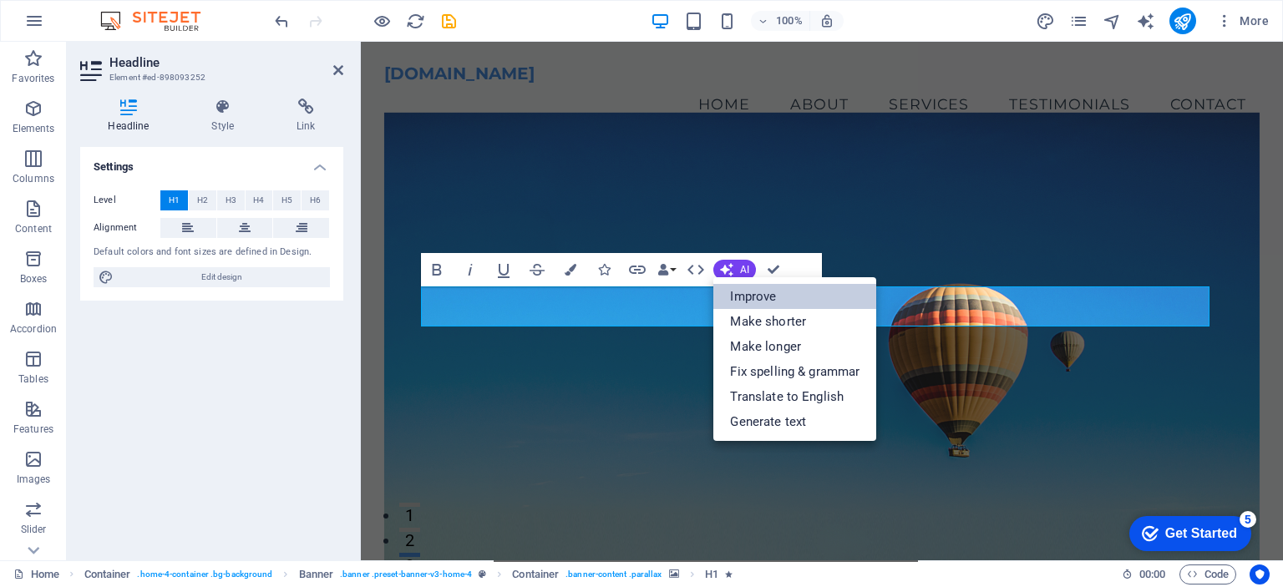
click at [762, 297] on link "Improve" at bounding box center [795, 296] width 163 height 25
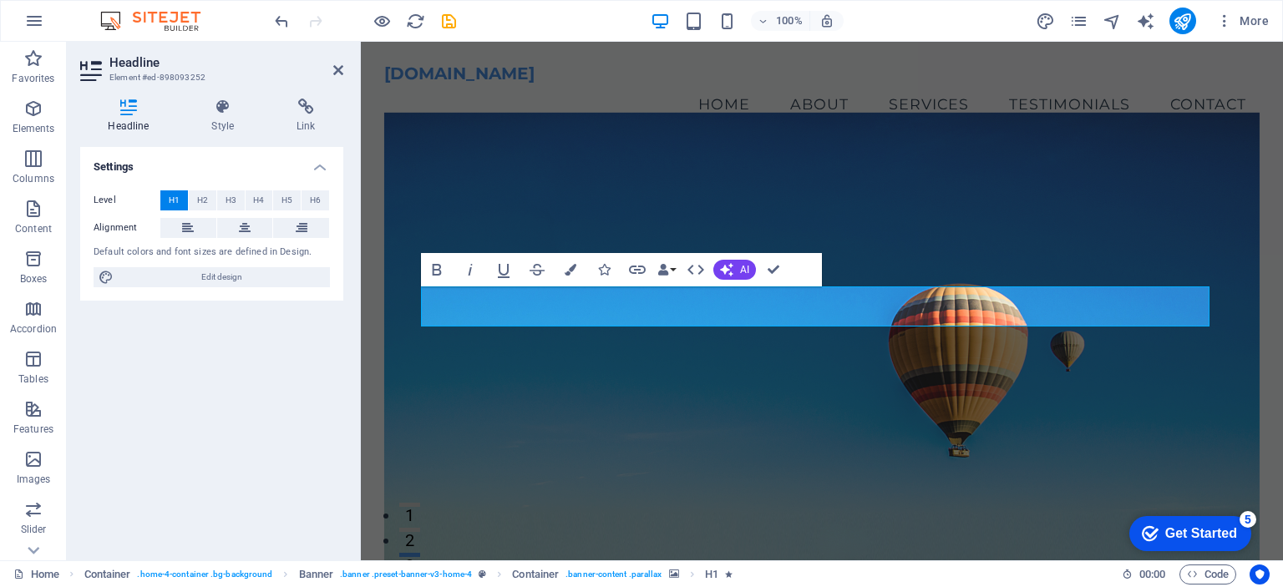
click at [739, 253] on div "Bold Italic Underline Strikethrough Colors Icons Link Data Bindings Company Fir…" at bounding box center [605, 269] width 368 height 33
click at [739, 267] on button "AI" at bounding box center [735, 270] width 43 height 20
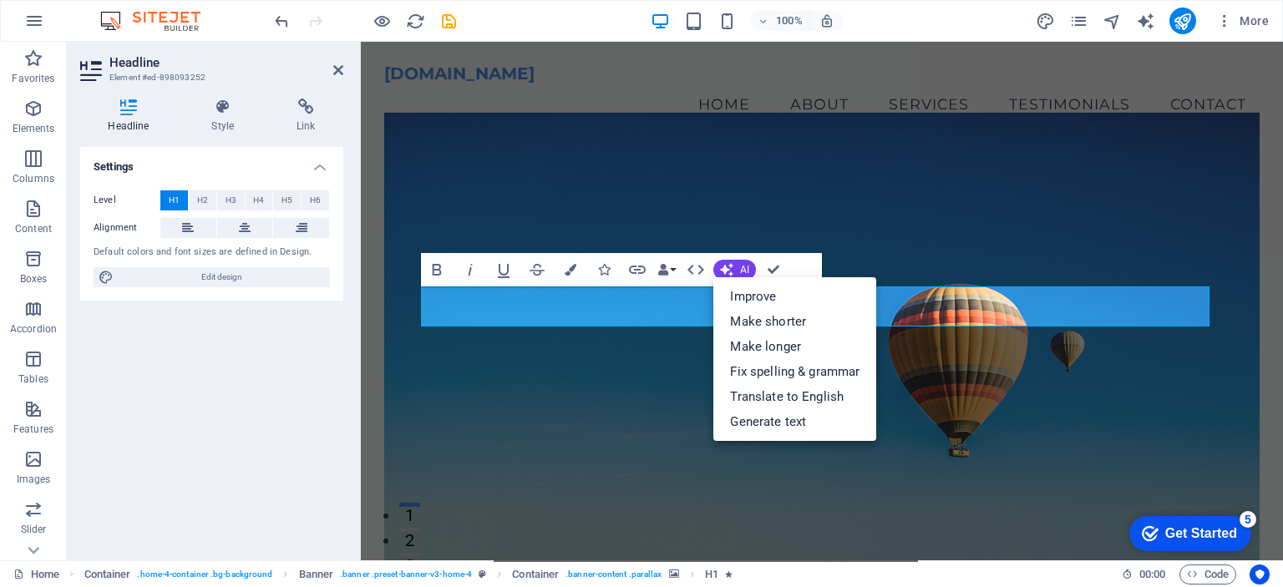
click at [575, 424] on figure at bounding box center [822, 349] width 876 height 473
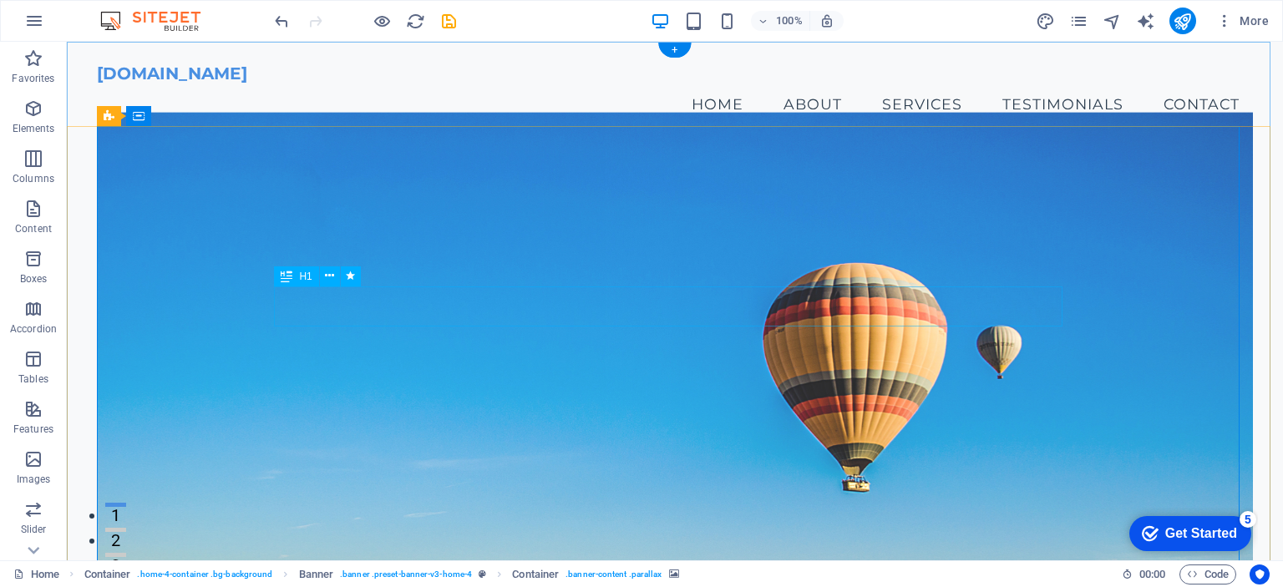
click at [343, 437] on figure at bounding box center [674, 349] width 1155 height 473
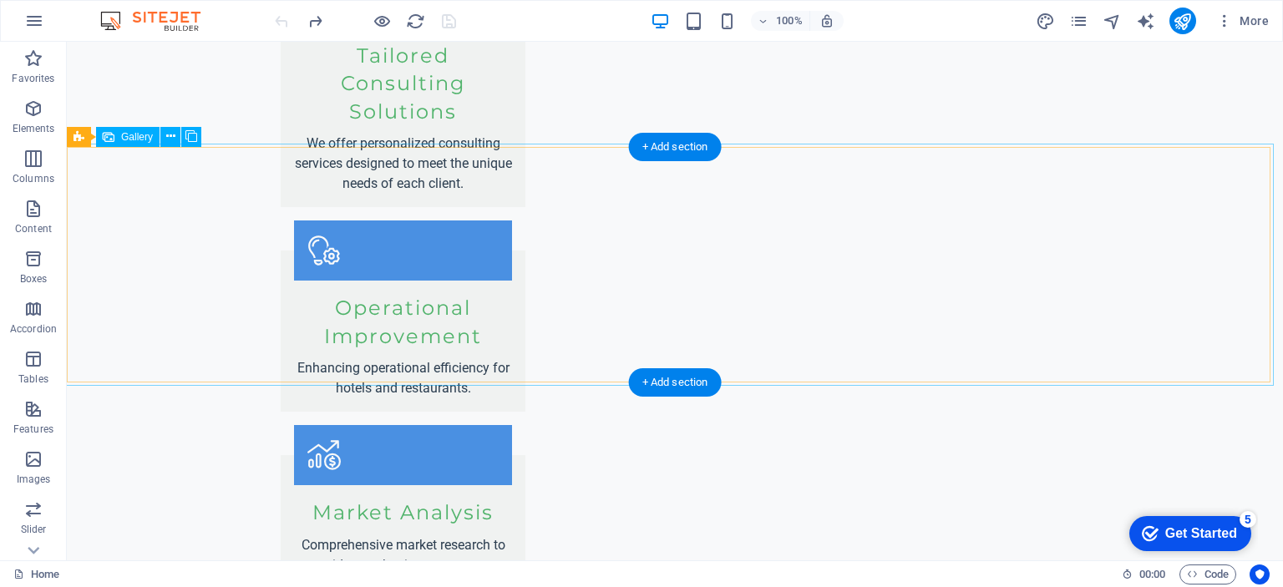
scroll to position [1921, 0]
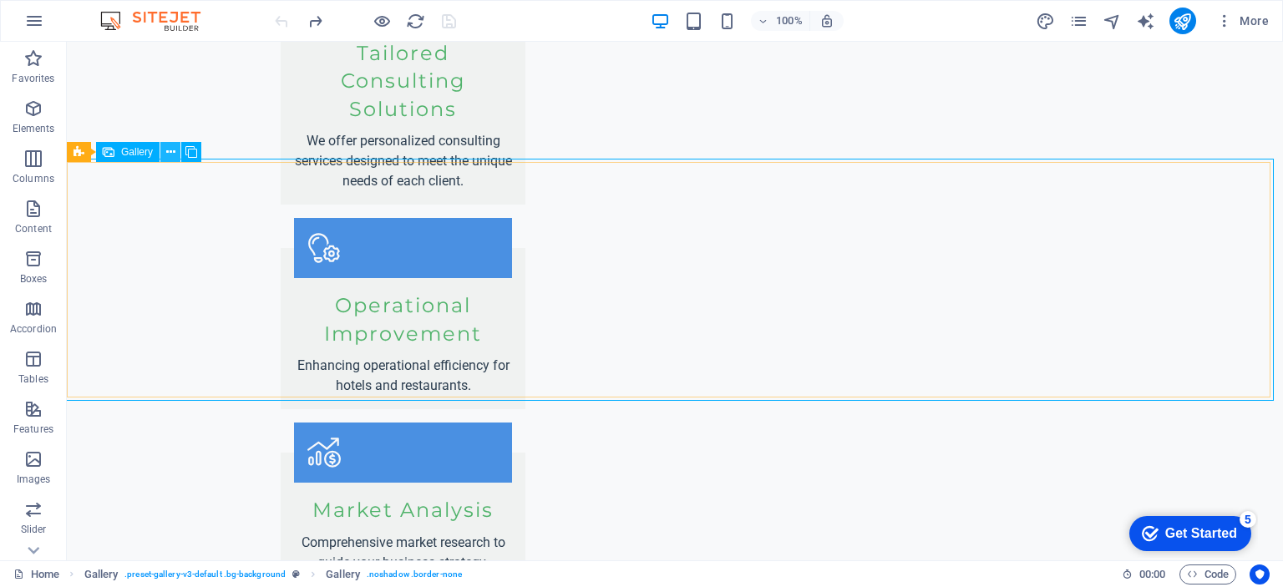
click at [170, 156] on icon at bounding box center [170, 153] width 9 height 18
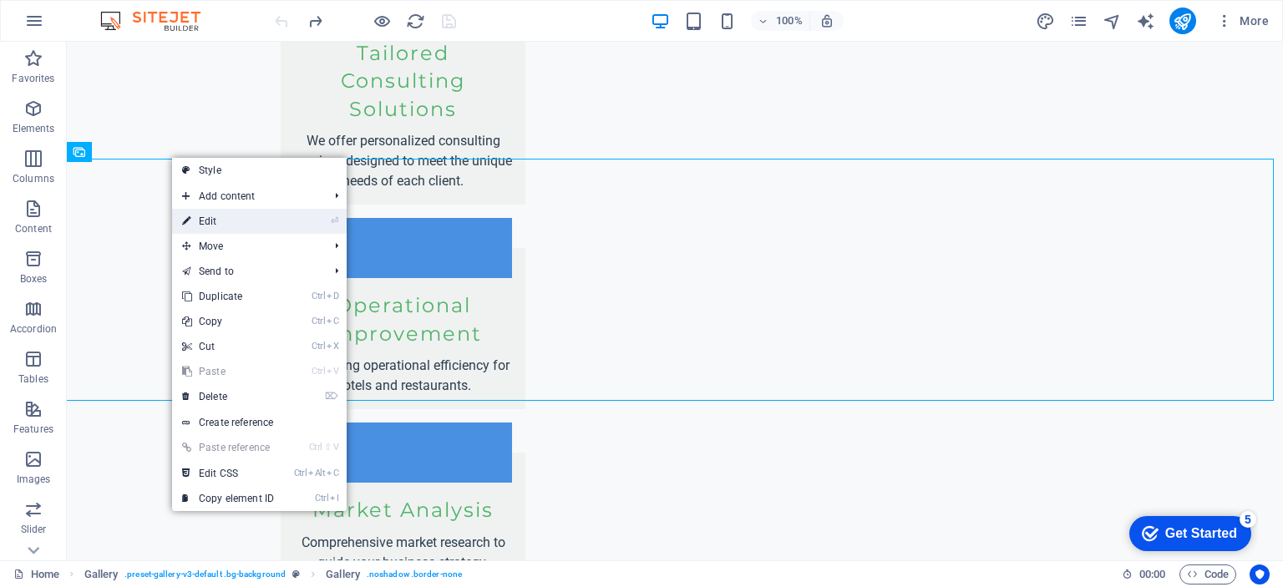
click at [216, 224] on link "⏎ Edit" at bounding box center [228, 221] width 112 height 25
select select "px"
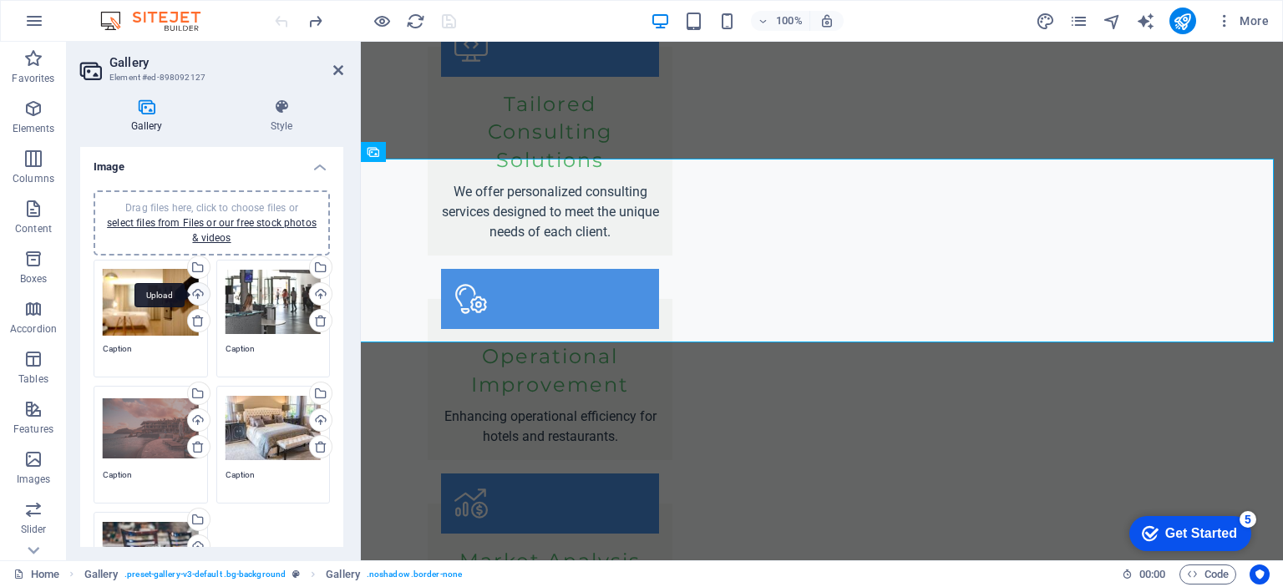
click at [194, 289] on div "Upload" at bounding box center [197, 295] width 25 height 25
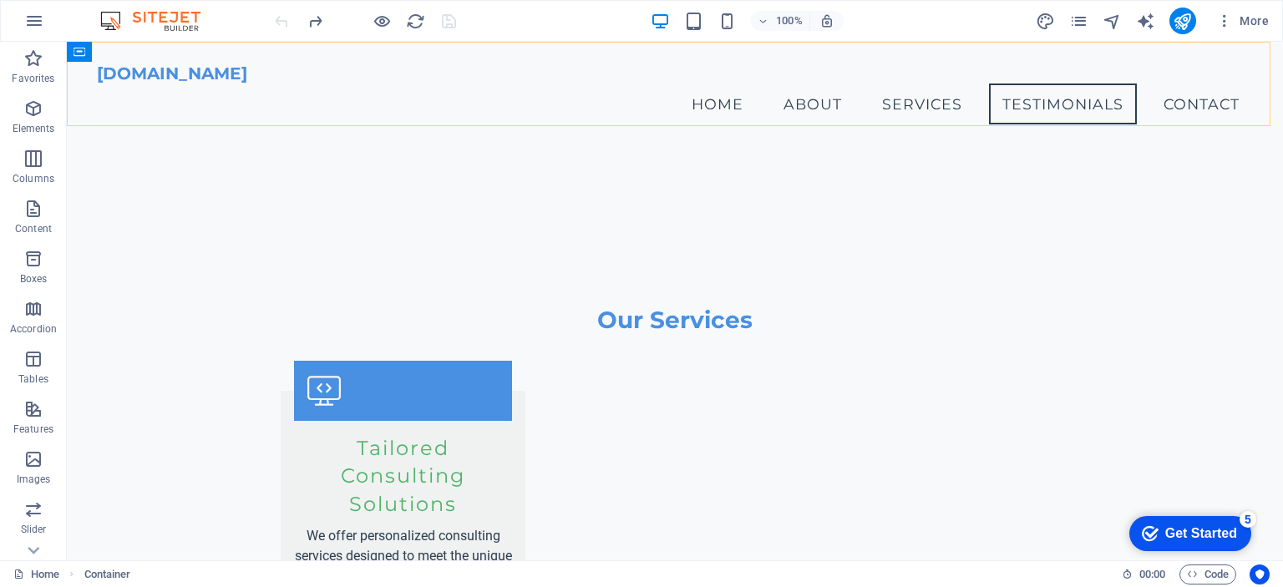
scroll to position [1502, 0]
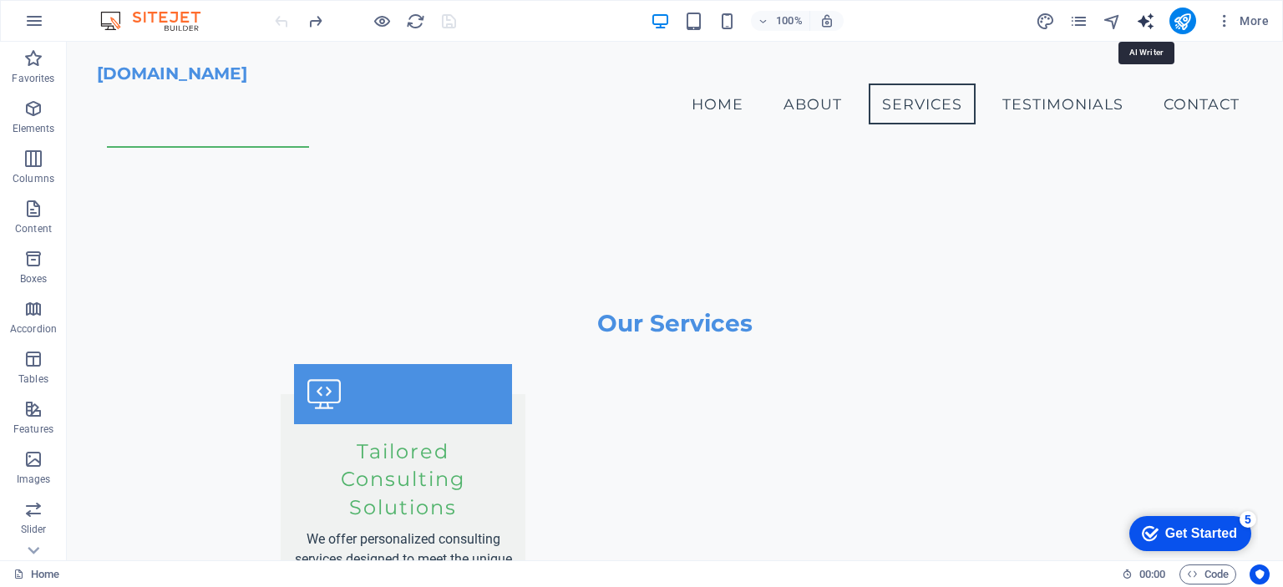
click at [1148, 13] on icon "text_generator" at bounding box center [1145, 21] width 19 height 19
select select "English"
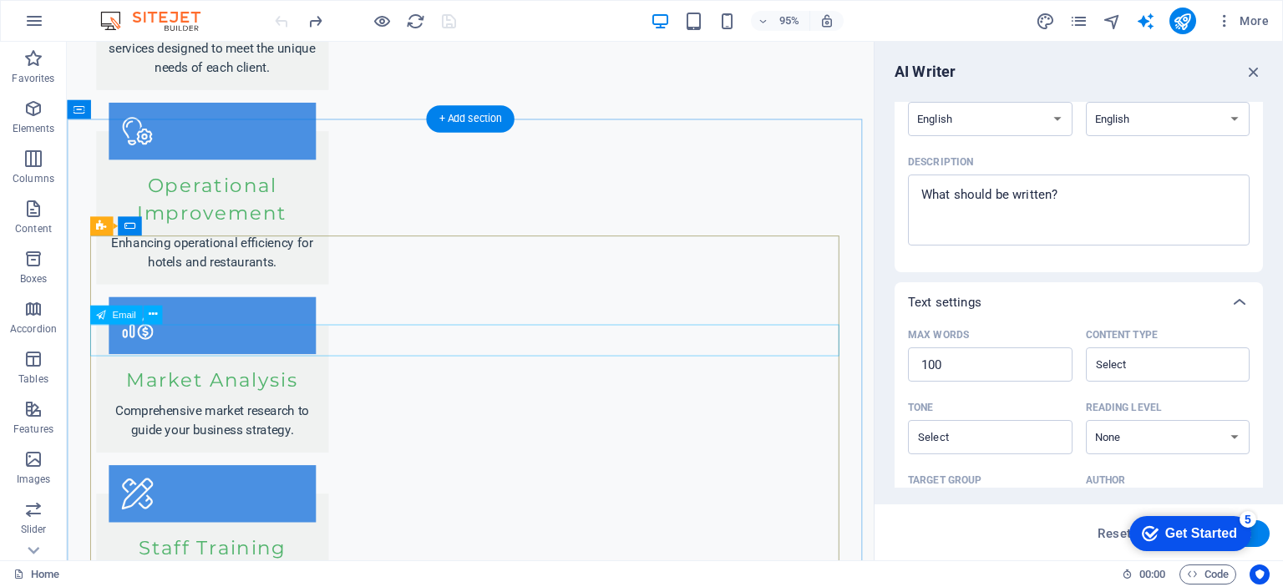
scroll to position [2527, 0]
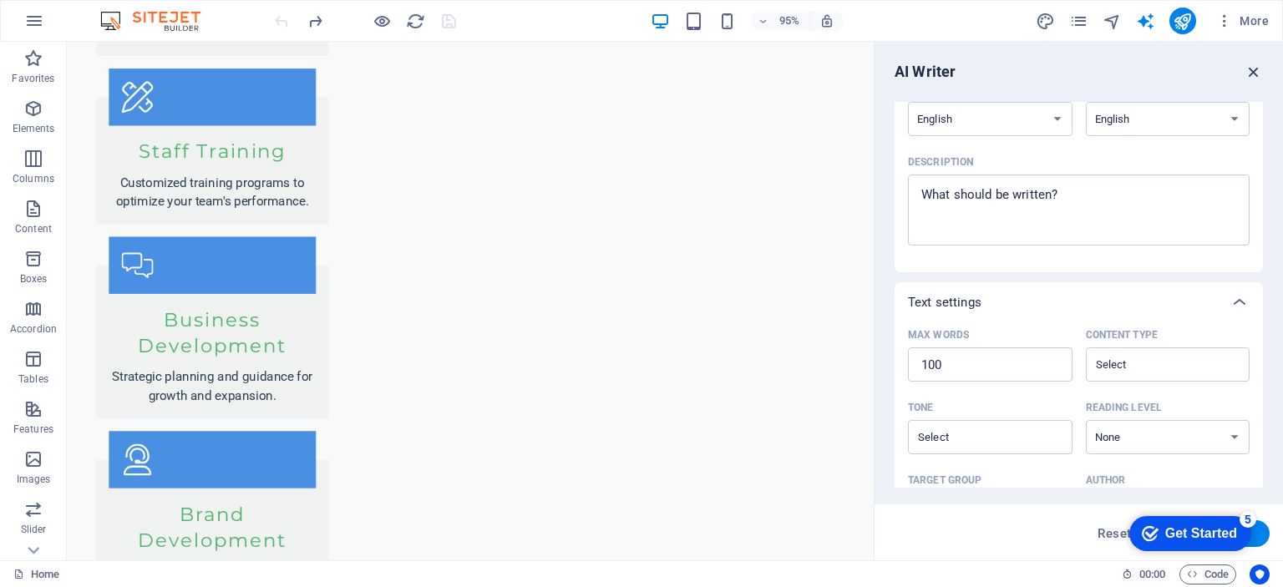
click at [1253, 69] on icon "button" at bounding box center [1254, 72] width 18 height 18
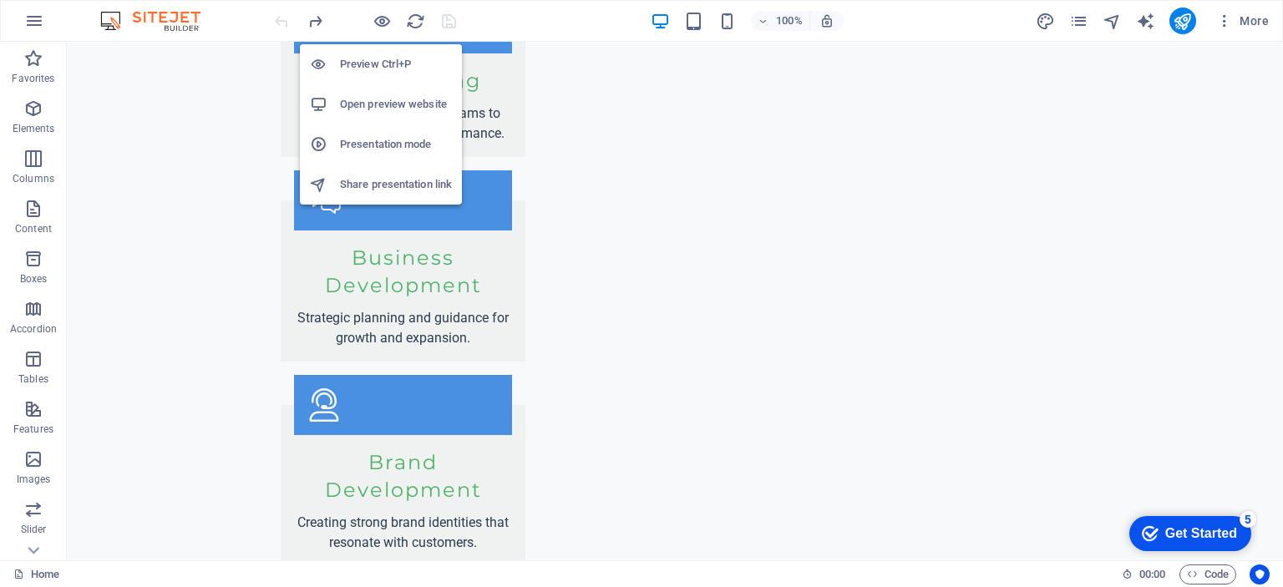
click at [376, 101] on h6 "Open preview website" at bounding box center [396, 104] width 112 height 20
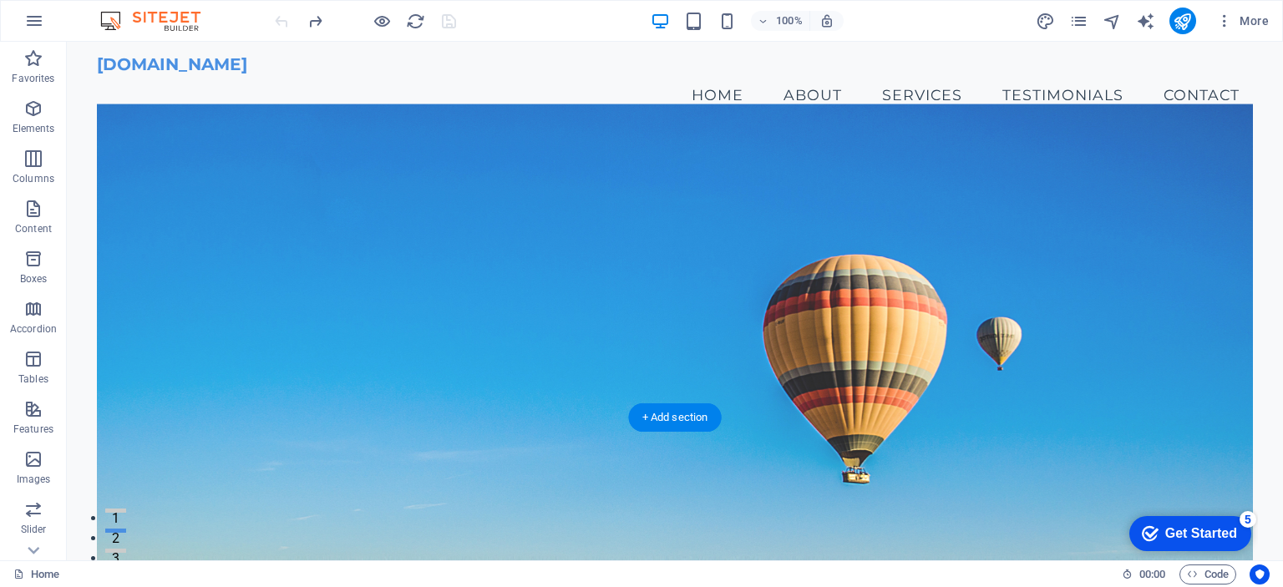
scroll to position [0, 0]
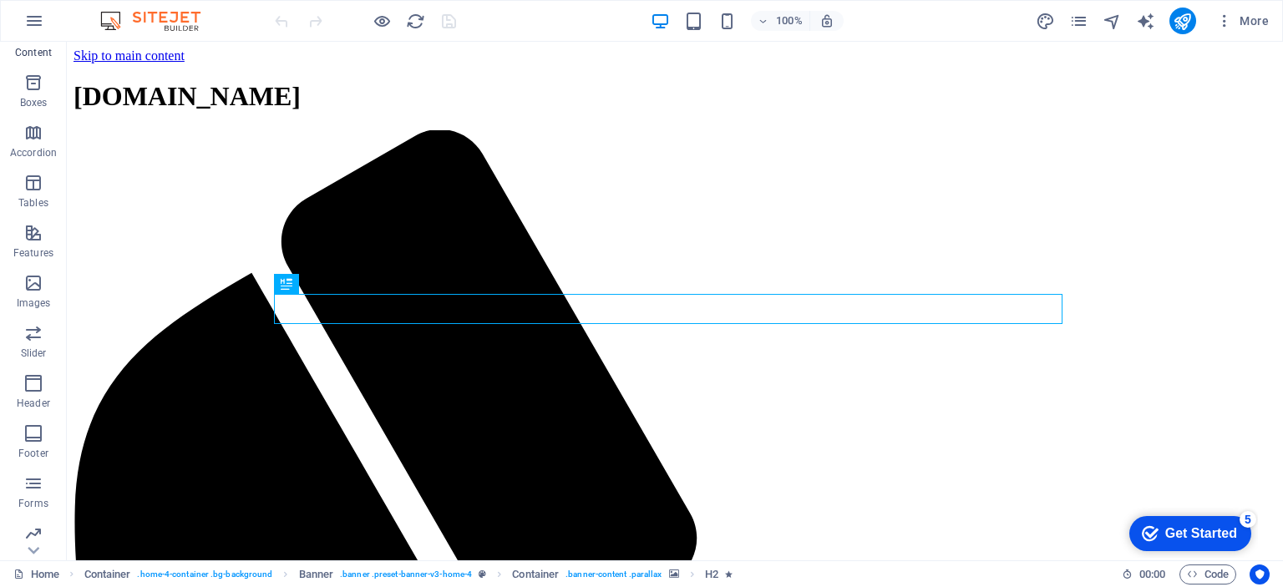
scroll to position [232, 0]
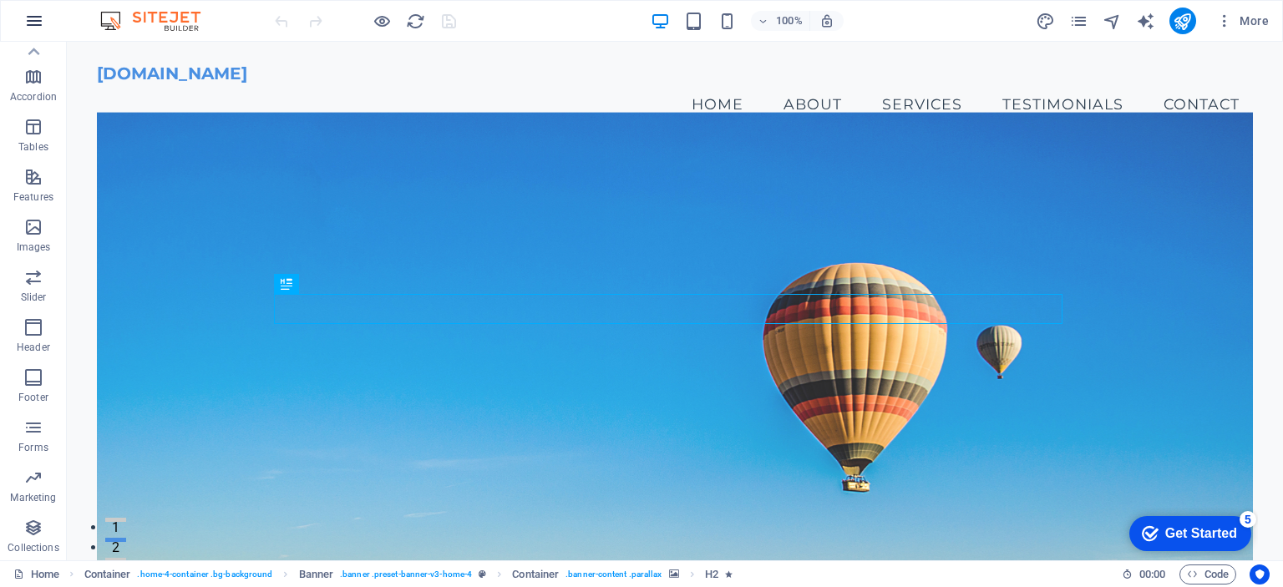
click at [33, 12] on icon "button" at bounding box center [34, 21] width 20 height 20
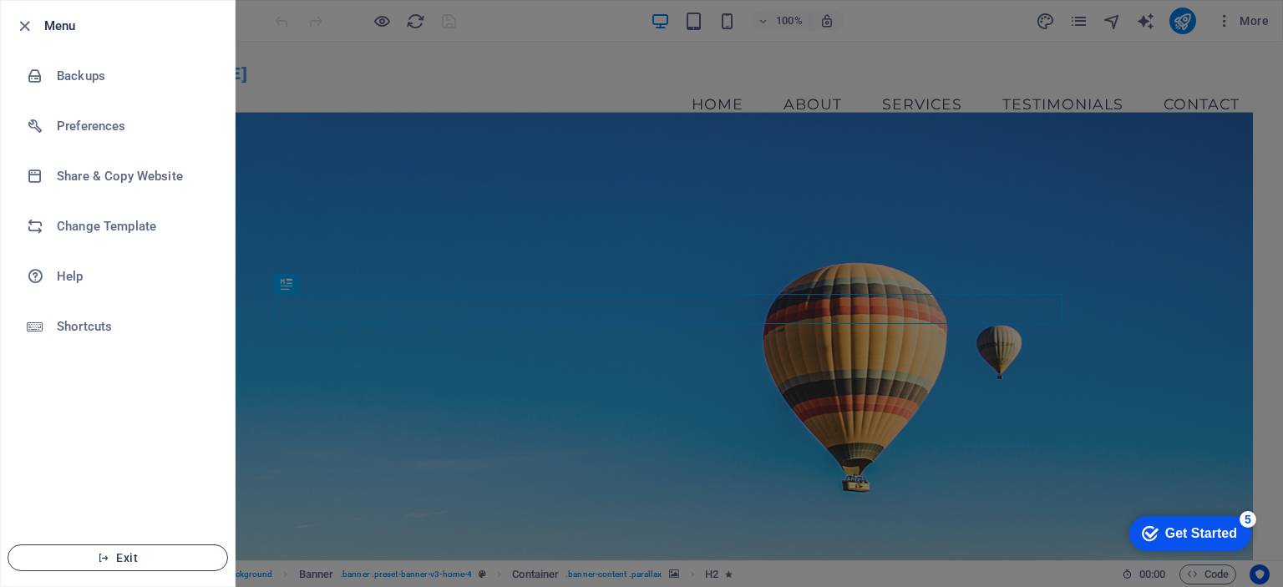
click at [127, 557] on span "Exit" at bounding box center [118, 557] width 192 height 13
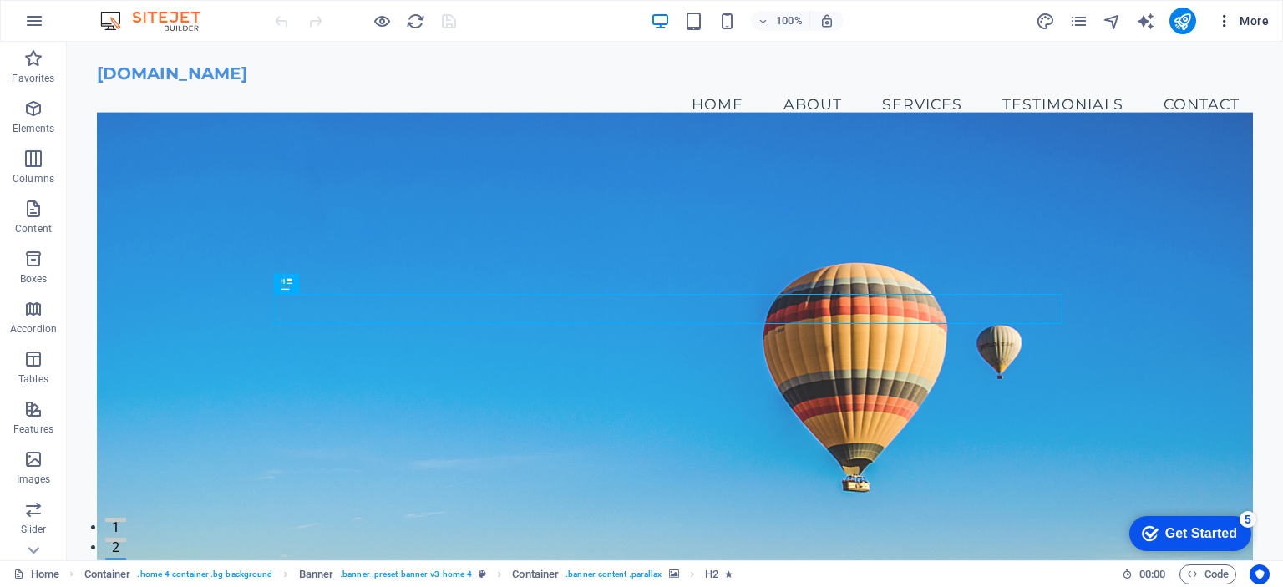
click at [1253, 19] on span "More" at bounding box center [1242, 21] width 53 height 17
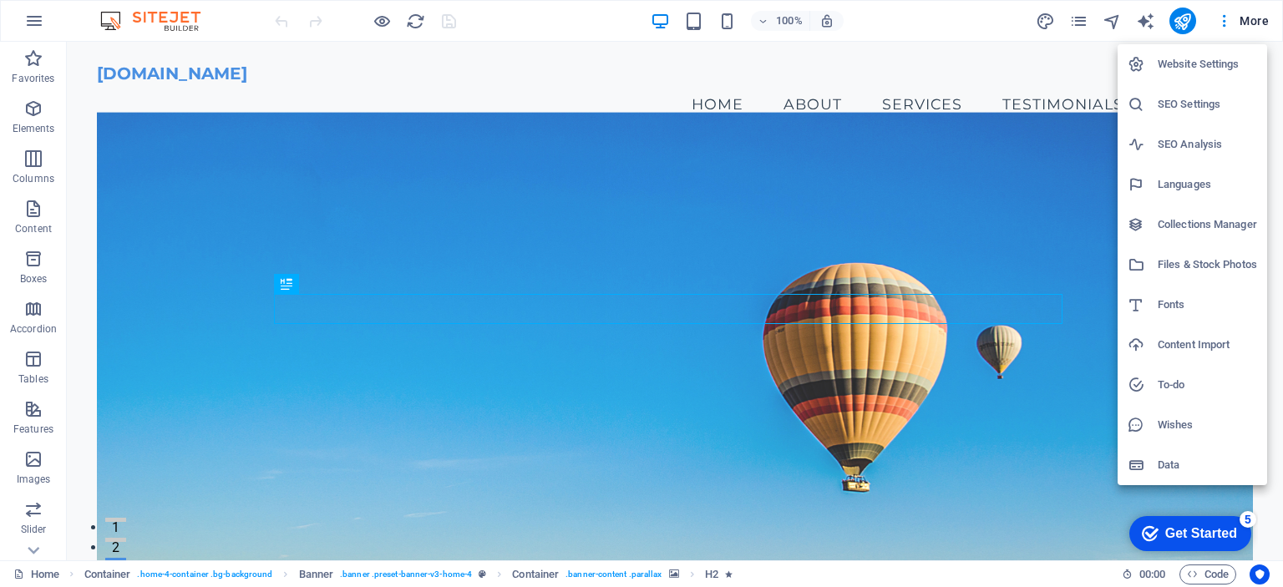
click at [1222, 65] on h6 "Website Settings" at bounding box center [1207, 64] width 99 height 20
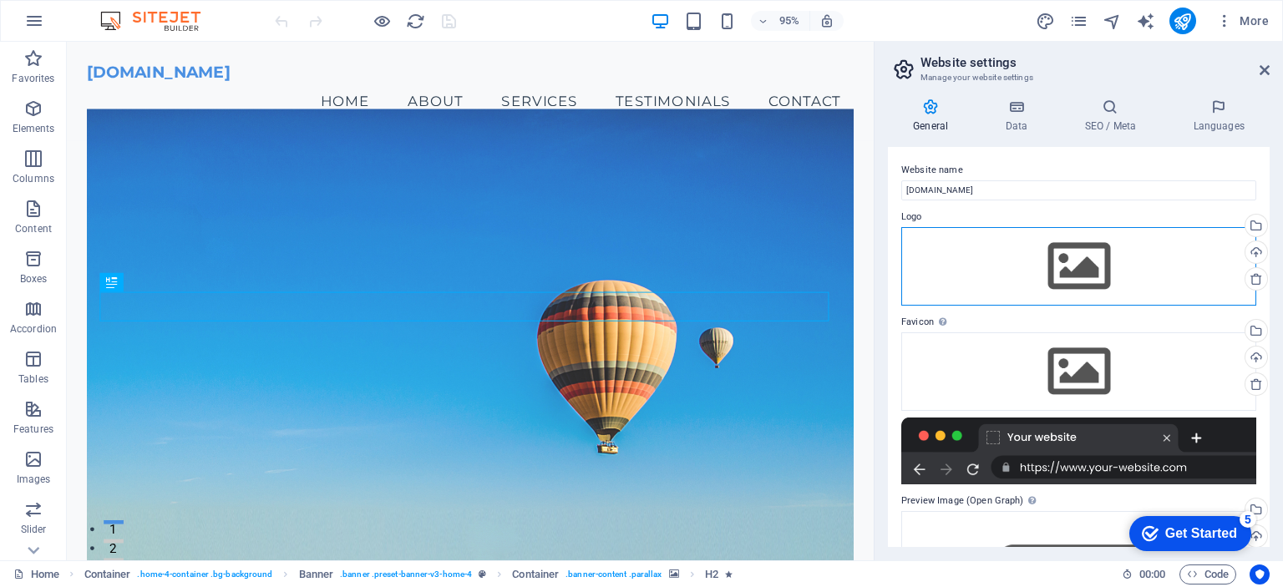
click at [1084, 265] on div "Drag files here, click to choose files or select files from Files or our free s…" at bounding box center [1079, 266] width 355 height 79
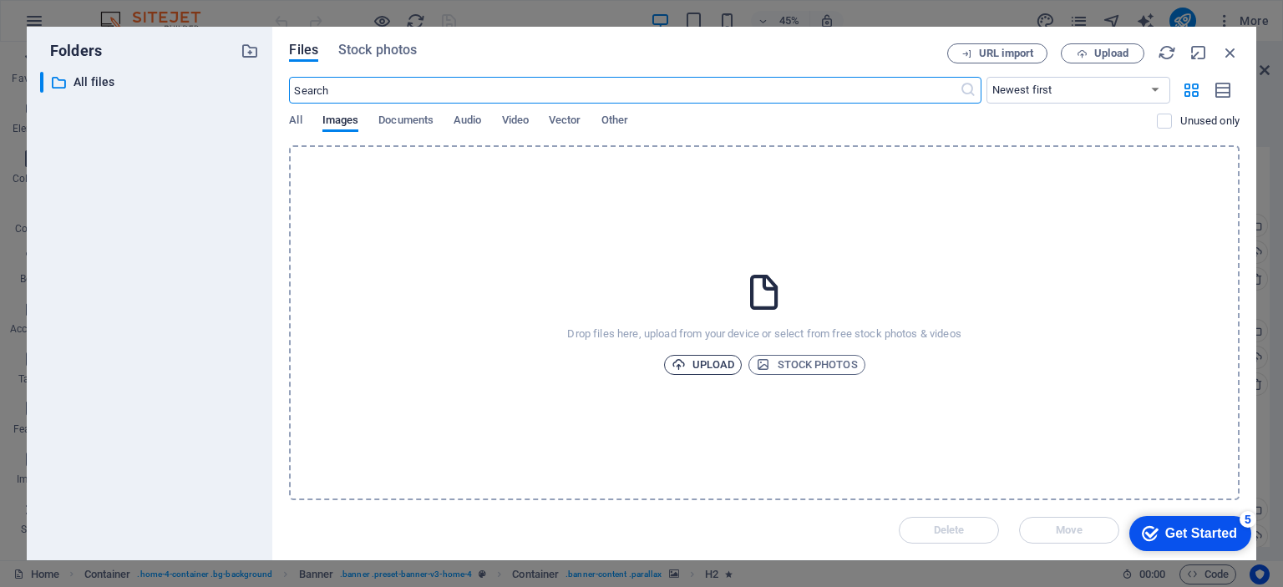
click at [709, 364] on span "Upload" at bounding box center [703, 365] width 63 height 20
